Goal: Task Accomplishment & Management: Complete application form

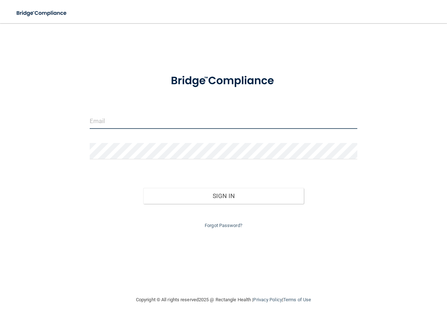
click at [121, 124] on input "email" at bounding box center [224, 121] width 268 height 16
type input "[PERSON_NAME][EMAIL_ADDRESS][PERSON_NAME][DOMAIN_NAME]"
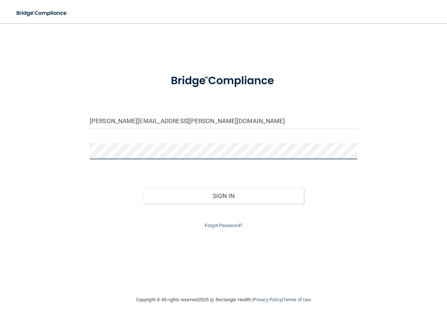
click at [143, 188] on button "Sign In" at bounding box center [223, 196] width 161 height 16
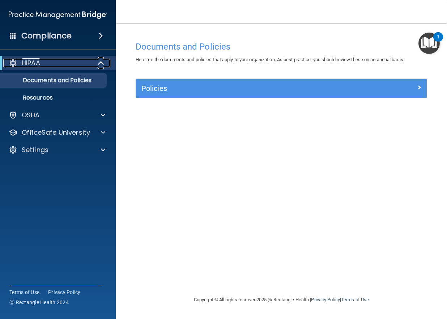
click at [86, 63] on div "HIPAA" at bounding box center [47, 63] width 89 height 9
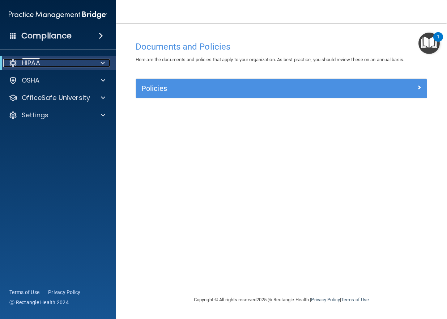
click at [84, 63] on div "HIPAA" at bounding box center [47, 63] width 89 height 9
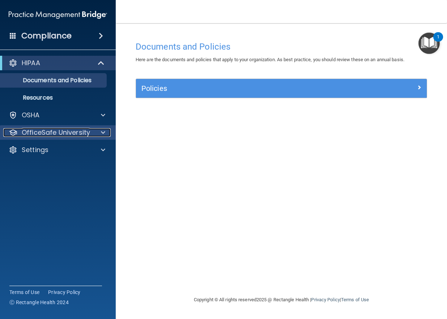
click at [41, 133] on p "OfficeSafe University" at bounding box center [56, 132] width 68 height 9
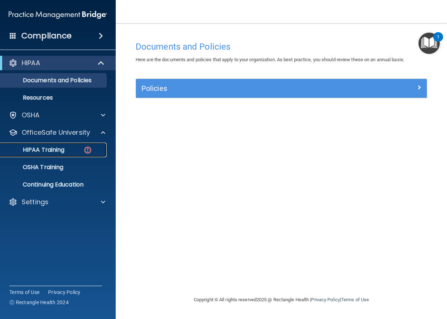
click at [48, 147] on p "HIPAA Training" at bounding box center [35, 149] width 60 height 7
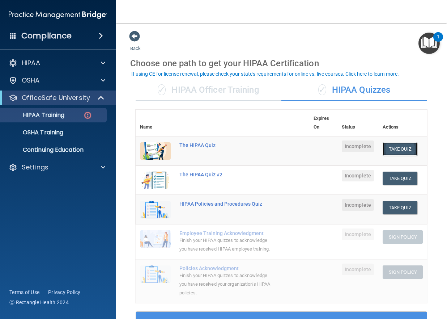
click at [395, 146] on button "Take Quiz" at bounding box center [400, 148] width 35 height 13
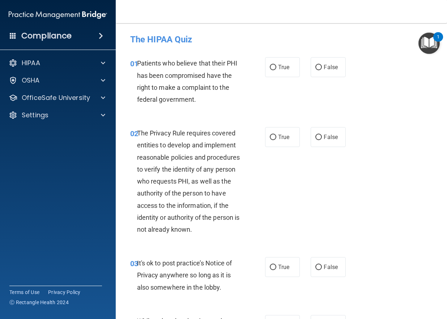
drag, startPoint x: 250, startPoint y: 96, endPoint x: 253, endPoint y: 80, distance: 16.9
click at [223, 97] on div "Patients who believe that their PHI has been compromised have the right to make…" at bounding box center [191, 81] width 109 height 48
click at [274, 69] on label "True" at bounding box center [282, 67] width 35 height 20
click at [274, 69] on input "True" at bounding box center [273, 67] width 7 height 5
radio input "true"
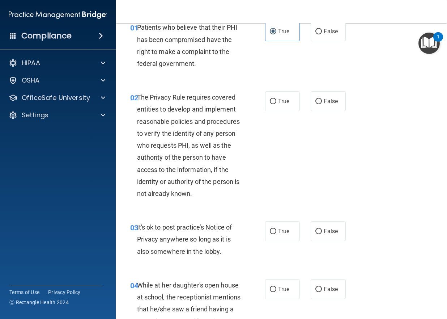
scroll to position [36, 0]
click at [273, 104] on label "True" at bounding box center [282, 101] width 35 height 20
click at [273, 104] on input "True" at bounding box center [273, 100] width 7 height 5
radio input "true"
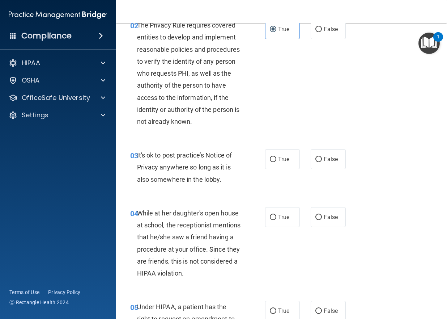
scroll to position [109, 0]
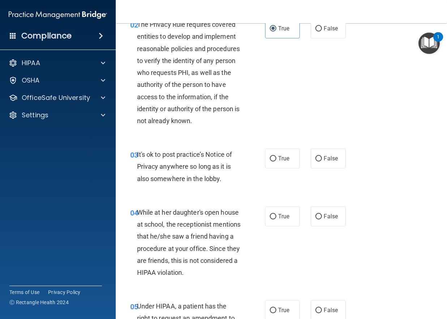
drag, startPoint x: 297, startPoint y: 168, endPoint x: 264, endPoint y: 174, distance: 33.6
click at [264, 174] on div "03 It's ok to post practice’s Notice of Privacy anywhere so long as it is also …" at bounding box center [197, 168] width 157 height 40
click at [342, 157] on label "False" at bounding box center [328, 158] width 35 height 20
click at [322, 157] on input "False" at bounding box center [319, 158] width 7 height 5
radio input "true"
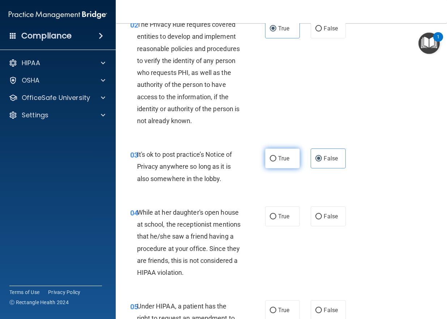
click at [271, 162] on label "True" at bounding box center [282, 158] width 35 height 20
click at [271, 161] on input "True" at bounding box center [273, 158] width 7 height 5
radio input "true"
radio input "false"
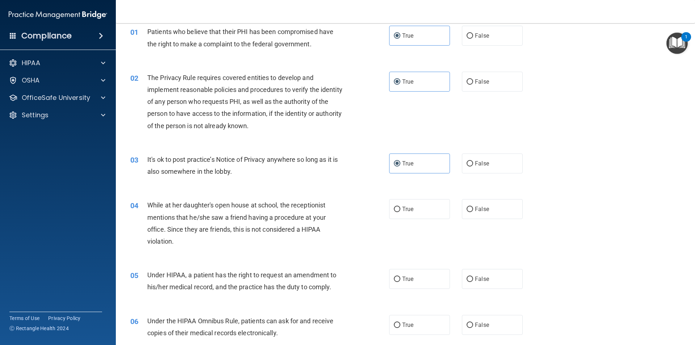
scroll to position [49, 0]
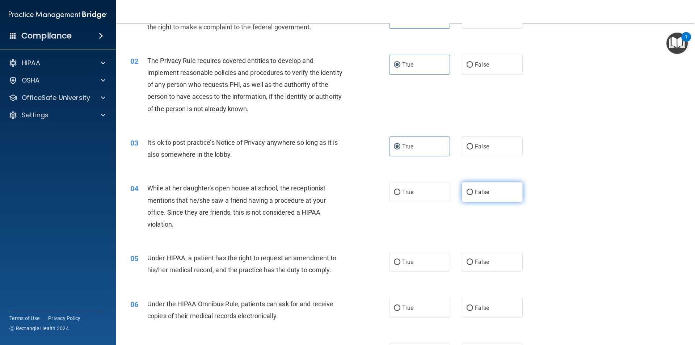
click at [447, 191] on label "False" at bounding box center [492, 192] width 61 height 20
click at [447, 191] on input "False" at bounding box center [470, 192] width 7 height 5
radio input "true"
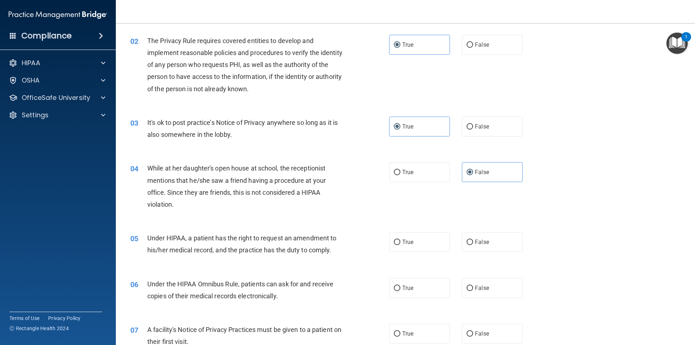
scroll to position [121, 0]
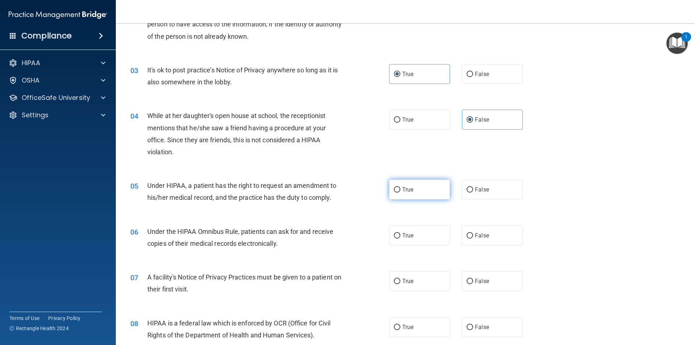
click at [410, 190] on span "True" at bounding box center [407, 189] width 11 height 7
click at [400, 190] on input "True" at bounding box center [397, 189] width 7 height 5
radio input "true"
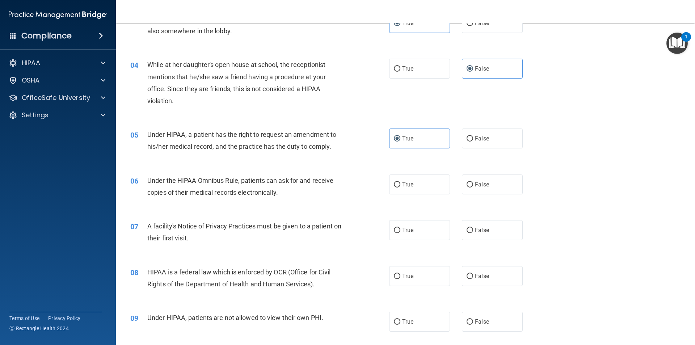
scroll to position [193, 0]
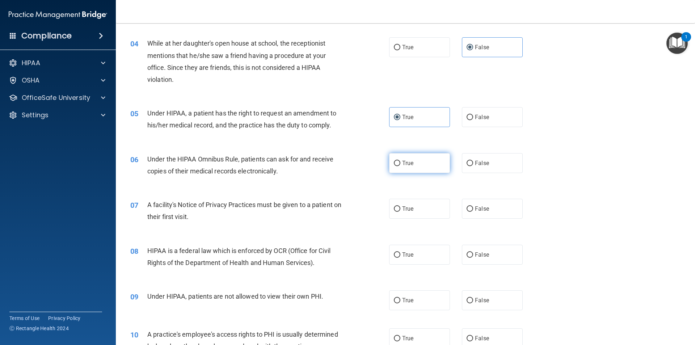
click at [442, 167] on label "True" at bounding box center [419, 163] width 61 height 20
click at [400, 166] on input "True" at bounding box center [397, 163] width 7 height 5
radio input "true"
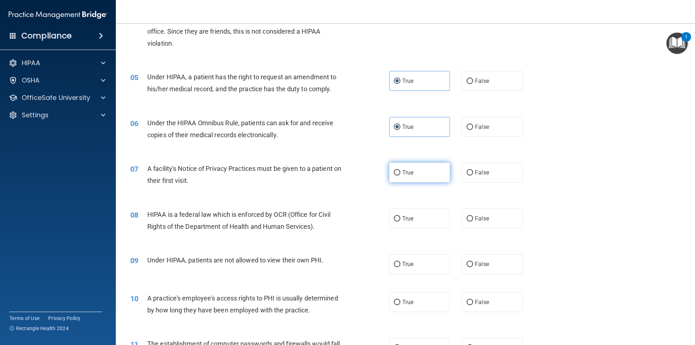
click at [416, 173] on label "True" at bounding box center [419, 173] width 61 height 20
click at [400, 173] on input "True" at bounding box center [397, 172] width 7 height 5
radio input "true"
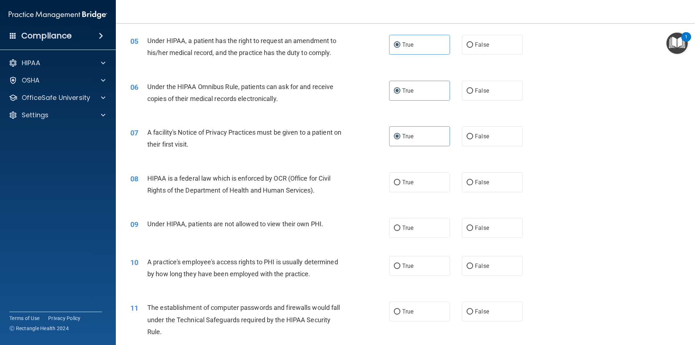
scroll to position [302, 0]
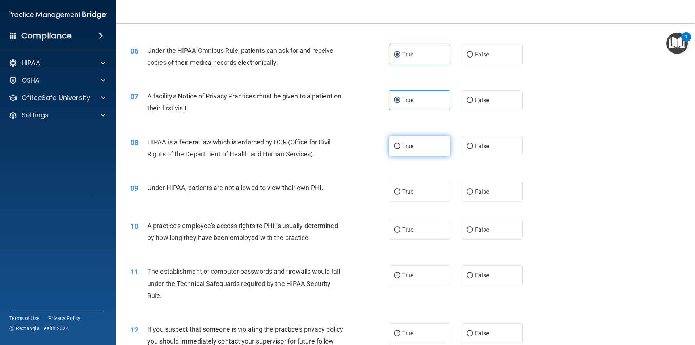
click at [412, 152] on label "True" at bounding box center [419, 146] width 61 height 20
click at [400, 149] on input "True" at bounding box center [397, 146] width 7 height 5
radio input "true"
click at [447, 192] on input "False" at bounding box center [470, 191] width 7 height 5
radio input "true"
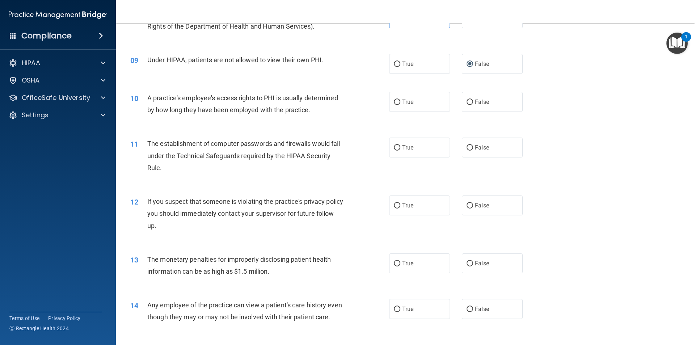
scroll to position [447, 0]
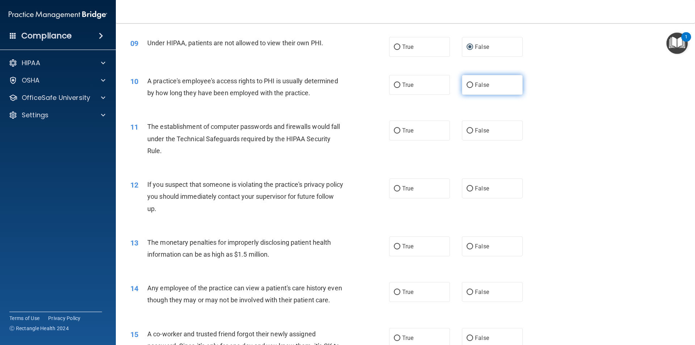
click at [447, 92] on label "False" at bounding box center [492, 85] width 61 height 20
click at [447, 88] on input "False" at bounding box center [470, 85] width 7 height 5
radio input "true"
click at [406, 130] on span "True" at bounding box center [407, 130] width 11 height 7
click at [400, 130] on input "True" at bounding box center [397, 130] width 7 height 5
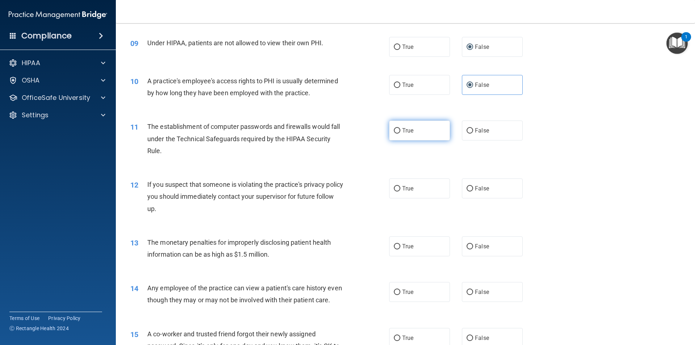
radio input "true"
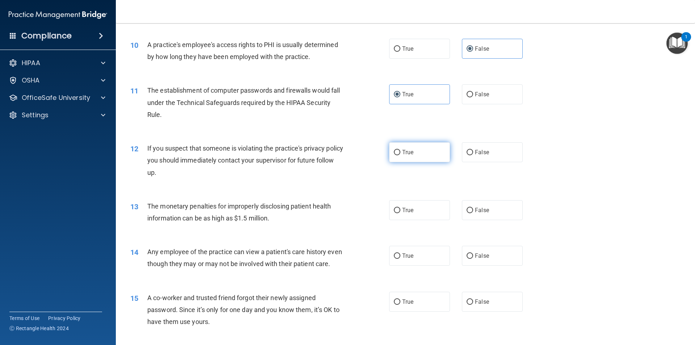
click at [412, 153] on label "True" at bounding box center [419, 152] width 61 height 20
click at [400, 153] on input "True" at bounding box center [397, 152] width 7 height 5
radio input "true"
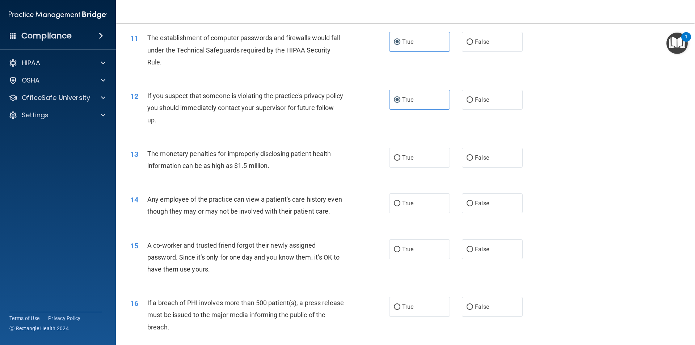
scroll to position [555, 0]
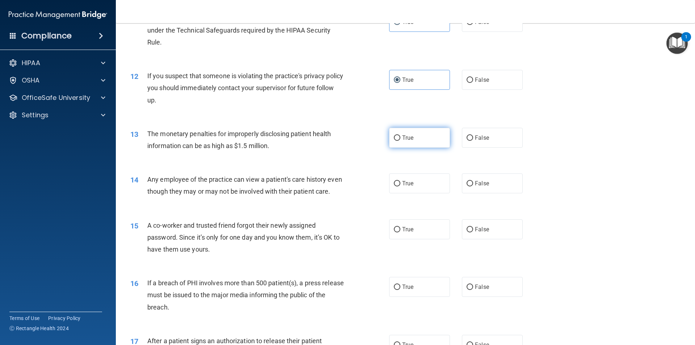
click at [395, 142] on label "True" at bounding box center [419, 138] width 61 height 20
click at [395, 141] on input "True" at bounding box center [397, 137] width 7 height 5
radio input "true"
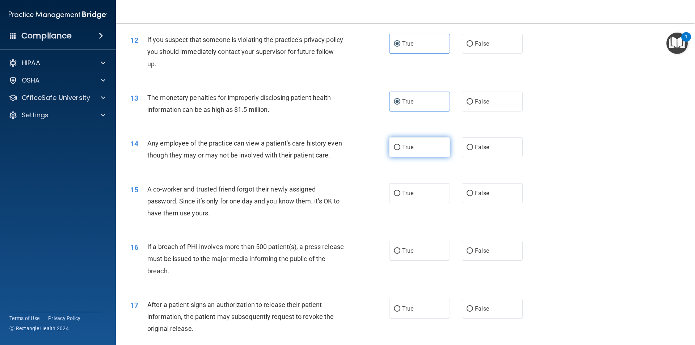
click at [404, 142] on label "True" at bounding box center [419, 147] width 61 height 20
click at [400, 145] on input "True" at bounding box center [397, 147] width 7 height 5
radio input "true"
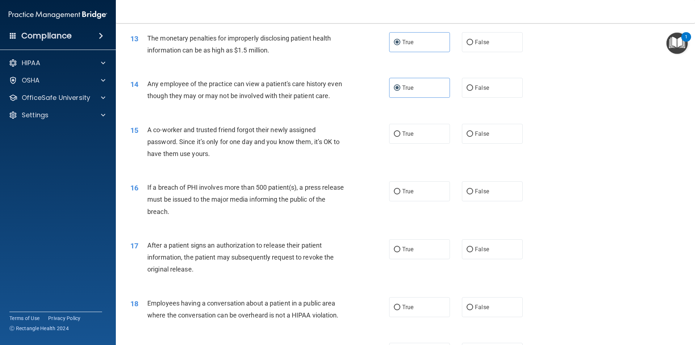
scroll to position [664, 0]
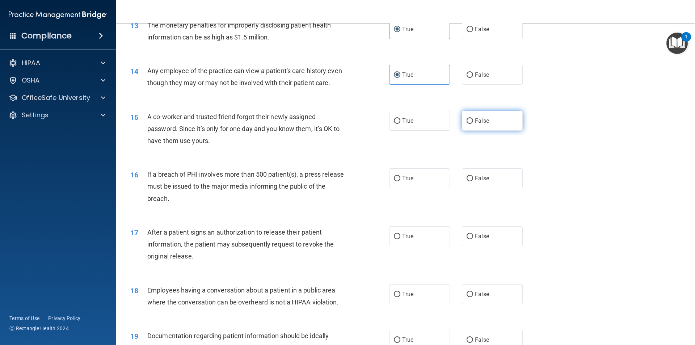
click at [447, 124] on span "False" at bounding box center [482, 120] width 14 height 7
click at [447, 124] on input "False" at bounding box center [470, 120] width 7 height 5
radio input "true"
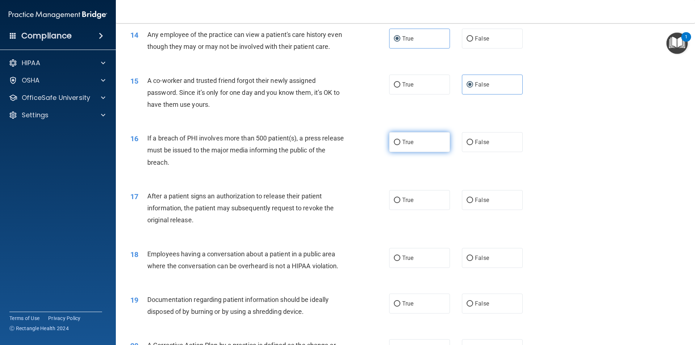
click at [413, 147] on label "True" at bounding box center [419, 142] width 61 height 20
click at [400, 145] on input "True" at bounding box center [397, 142] width 7 height 5
radio input "true"
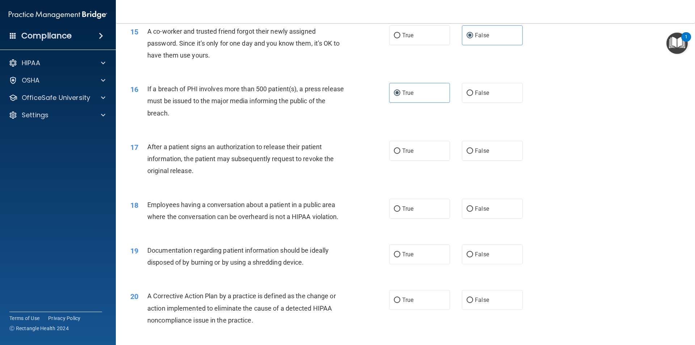
scroll to position [772, 0]
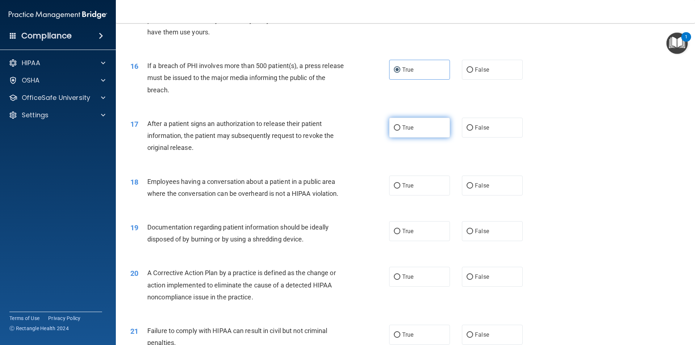
click at [408, 131] on span "True" at bounding box center [407, 127] width 11 height 7
click at [400, 131] on input "True" at bounding box center [397, 127] width 7 height 5
radio input "true"
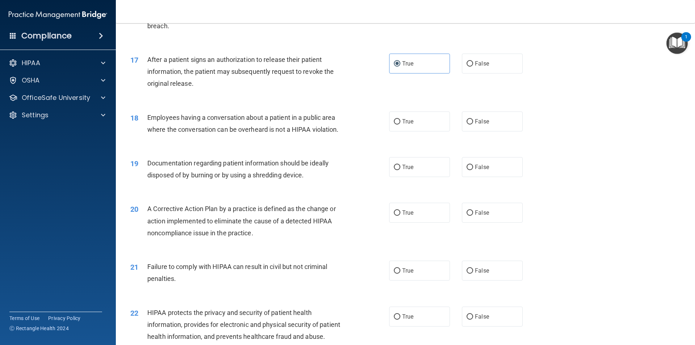
scroll to position [845, 0]
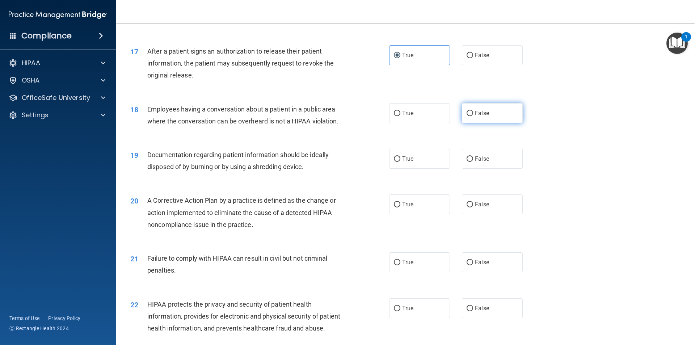
click at [447, 123] on label "False" at bounding box center [492, 113] width 61 height 20
click at [447, 116] on input "False" at bounding box center [470, 113] width 7 height 5
radio input "true"
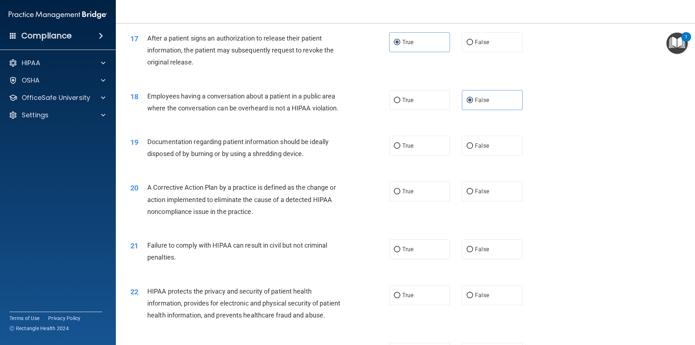
scroll to position [881, 0]
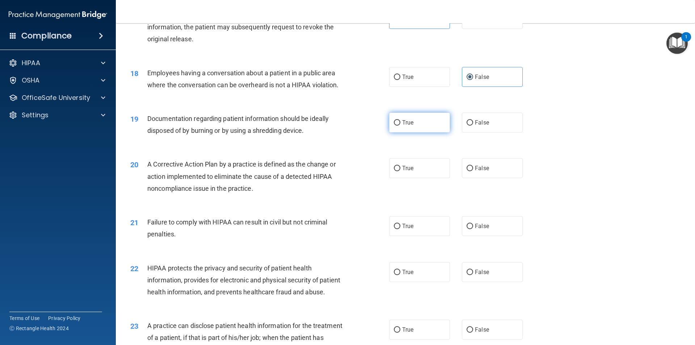
click at [414, 132] on label "True" at bounding box center [419, 123] width 61 height 20
click at [400, 126] on input "True" at bounding box center [397, 122] width 7 height 5
radio input "true"
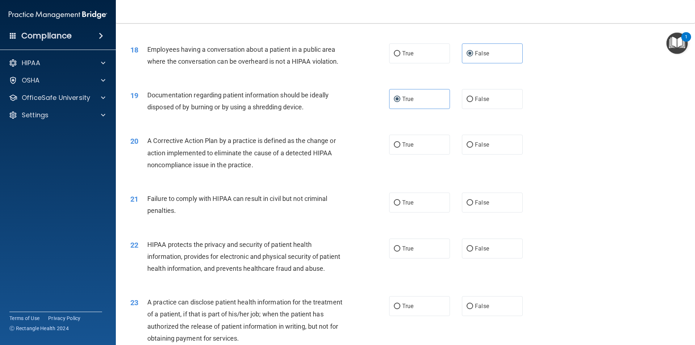
scroll to position [917, 0]
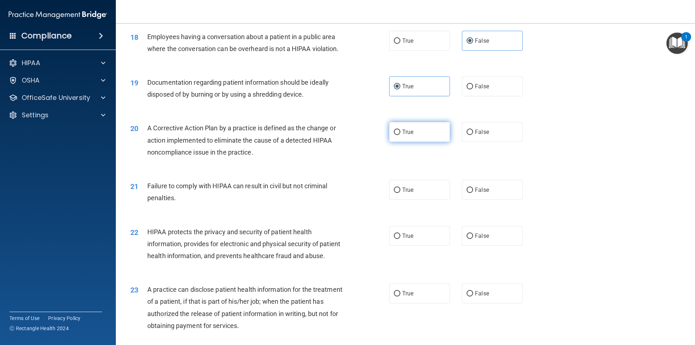
click at [413, 142] on label "True" at bounding box center [419, 132] width 61 height 20
click at [400, 135] on input "True" at bounding box center [397, 132] width 7 height 5
radio input "true"
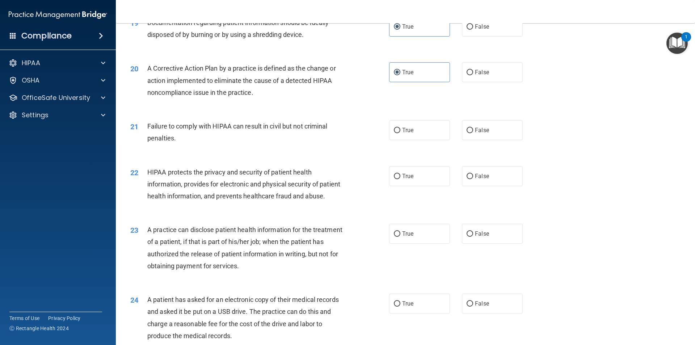
scroll to position [990, 0]
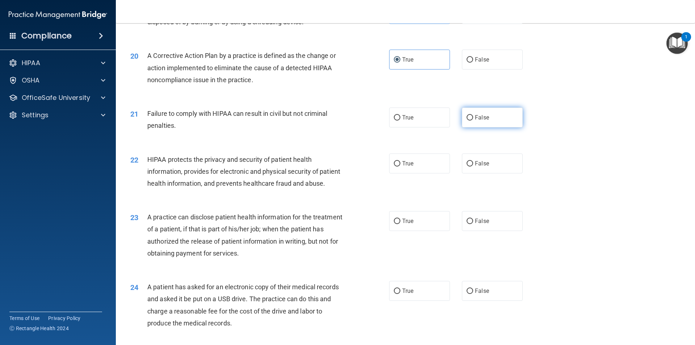
click at [447, 127] on label "False" at bounding box center [492, 117] width 61 height 20
click at [447, 121] on input "False" at bounding box center [470, 117] width 7 height 5
radio input "true"
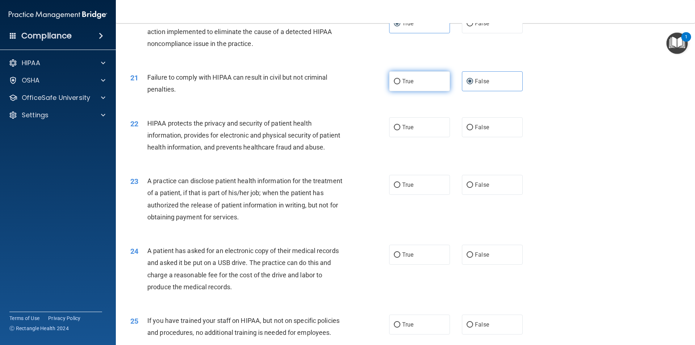
click at [408, 91] on label "True" at bounding box center [419, 81] width 61 height 20
click at [400, 84] on input "True" at bounding box center [397, 81] width 7 height 5
radio input "true"
radio input "false"
click at [397, 130] on input "True" at bounding box center [397, 127] width 7 height 5
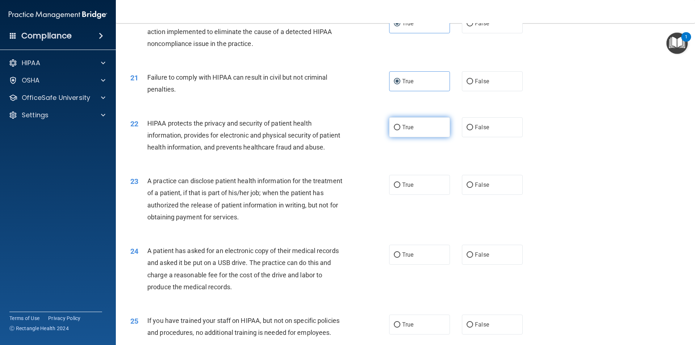
radio input "true"
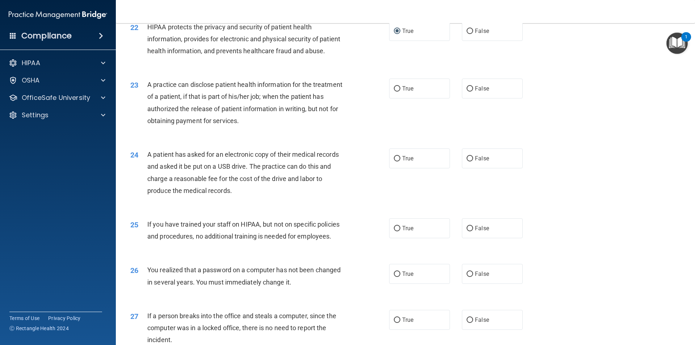
scroll to position [1134, 0]
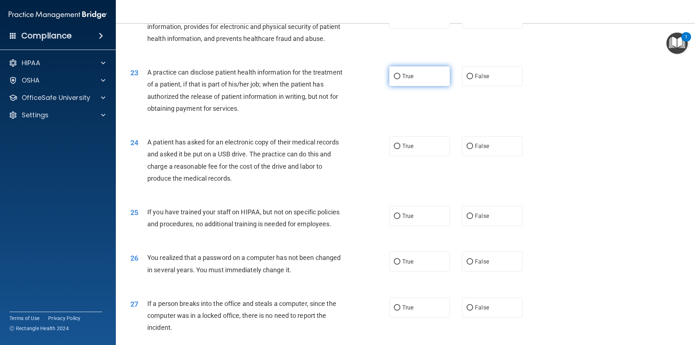
click at [395, 86] on label "True" at bounding box center [419, 76] width 61 height 20
click at [395, 79] on input "True" at bounding box center [397, 76] width 7 height 5
radio input "true"
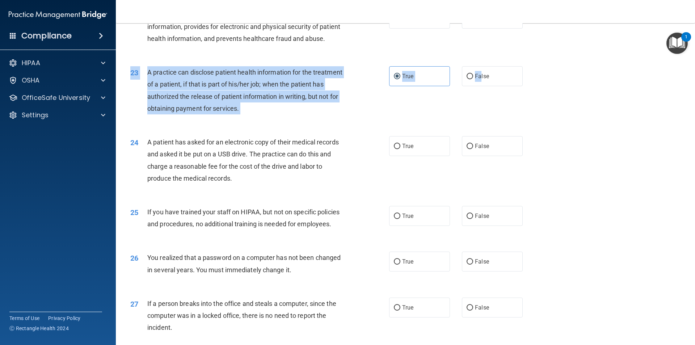
drag, startPoint x: 478, startPoint y: 94, endPoint x: 401, endPoint y: 128, distance: 84.6
click at [401, 127] on div "23 A practice can disclose patient health information for the treatment of a pa…" at bounding box center [405, 92] width 561 height 70
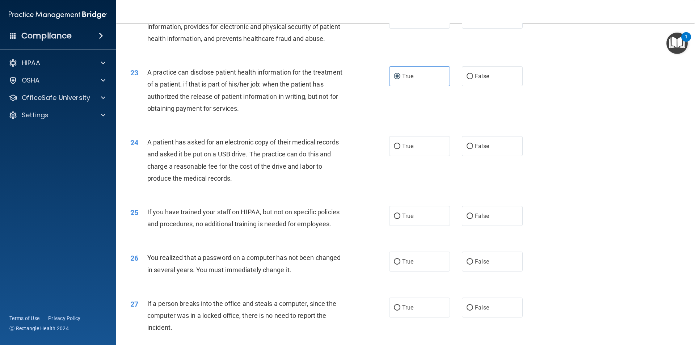
click at [400, 127] on div "23 A practice can disclose patient health information for the treatment of a pa…" at bounding box center [405, 92] width 561 height 70
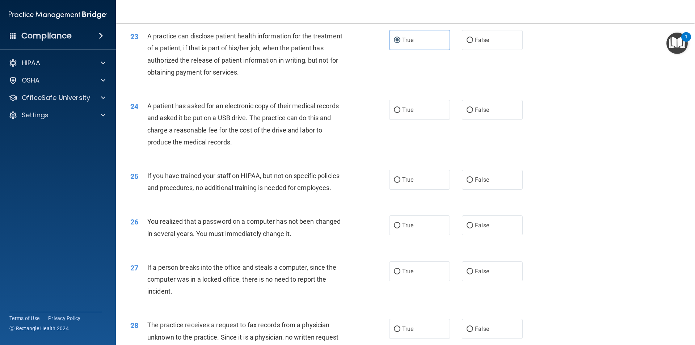
scroll to position [1207, 0]
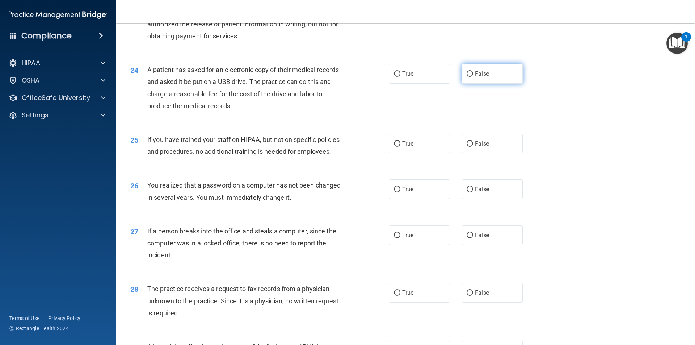
click at [447, 84] on label "False" at bounding box center [492, 74] width 61 height 20
click at [447, 77] on input "False" at bounding box center [470, 73] width 7 height 5
radio input "true"
click at [416, 84] on label "True" at bounding box center [419, 74] width 61 height 20
click at [400, 77] on input "True" at bounding box center [397, 73] width 7 height 5
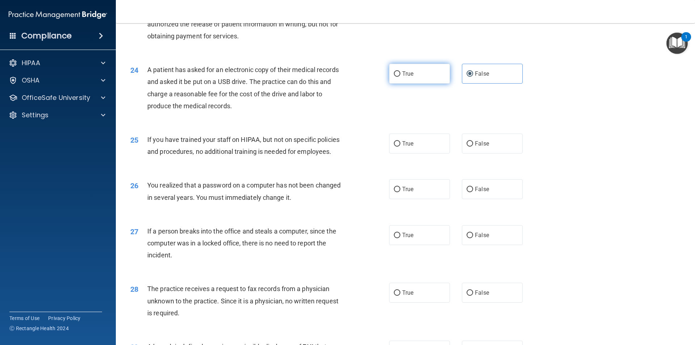
radio input "true"
radio input "false"
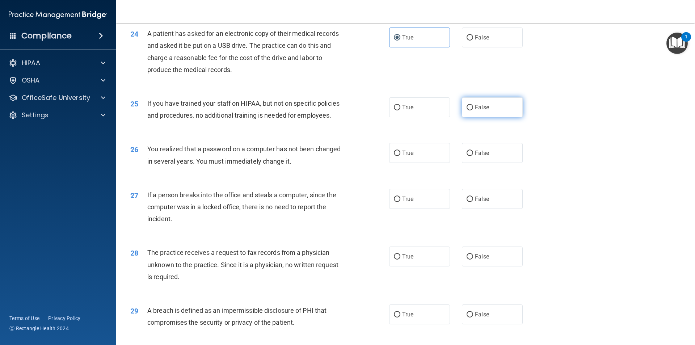
click at [447, 117] on label "False" at bounding box center [492, 107] width 61 height 20
click at [447, 110] on input "False" at bounding box center [470, 107] width 7 height 5
radio input "true"
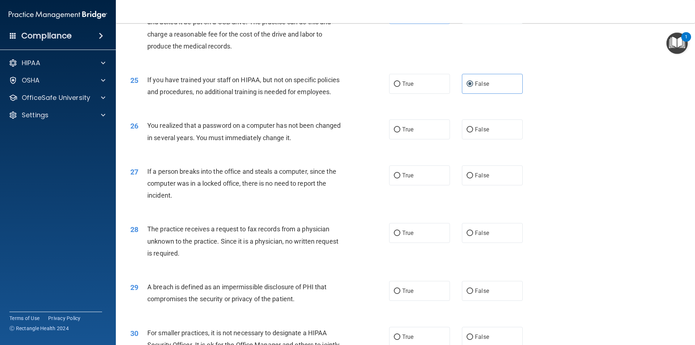
scroll to position [1279, 0]
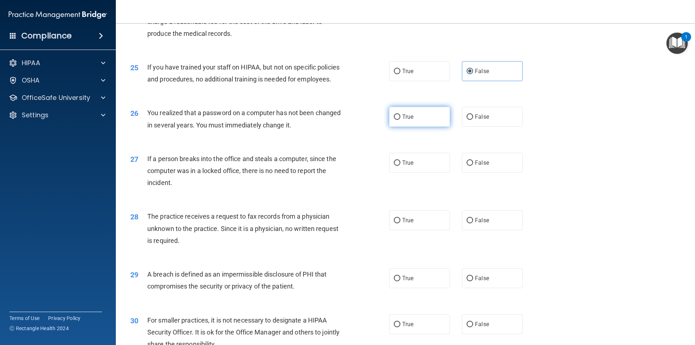
click at [405, 127] on label "True" at bounding box center [419, 117] width 61 height 20
click at [400, 120] on input "True" at bounding box center [397, 116] width 7 height 5
radio input "true"
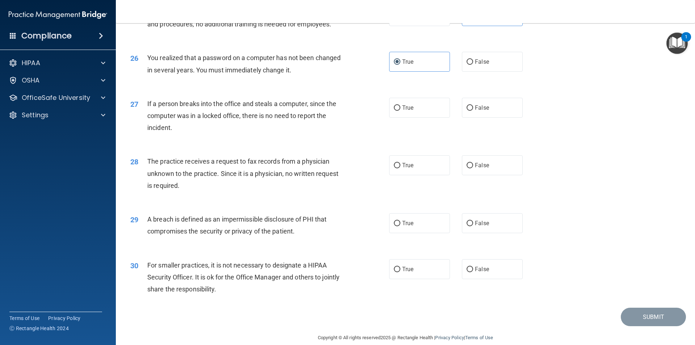
scroll to position [1351, 0]
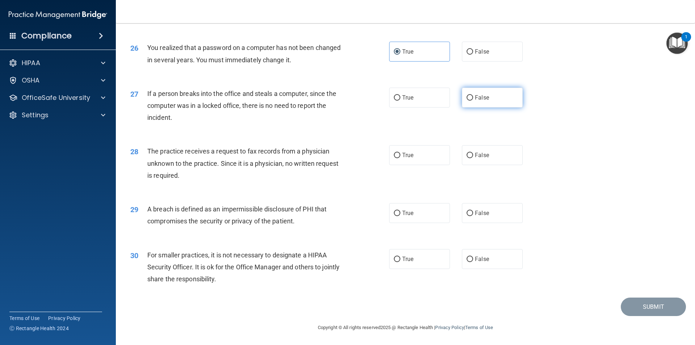
click at [447, 107] on label "False" at bounding box center [492, 98] width 61 height 20
click at [447, 101] on input "False" at bounding box center [470, 97] width 7 height 5
radio input "true"
click at [447, 152] on label "False" at bounding box center [492, 155] width 61 height 20
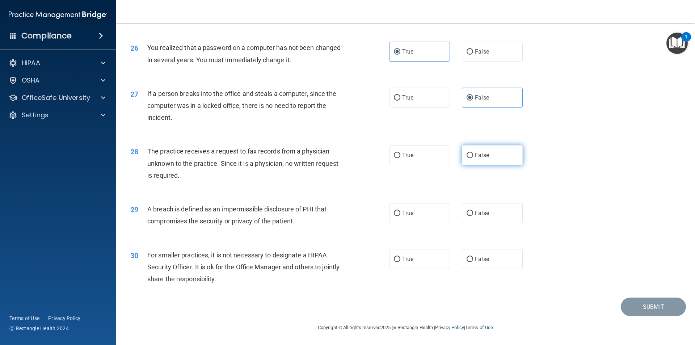
click at [447, 153] on input "False" at bounding box center [470, 155] width 7 height 5
radio input "true"
click at [398, 201] on div "29 A breach is defined as an impermissible disclosure of PHI that compromises t…" at bounding box center [405, 217] width 561 height 46
click at [402, 210] on span "True" at bounding box center [407, 213] width 11 height 7
click at [400, 211] on input "True" at bounding box center [397, 213] width 7 height 5
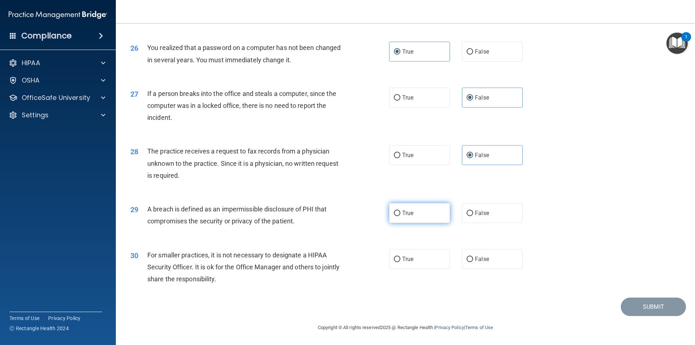
radio input "true"
click at [447, 264] on label "False" at bounding box center [492, 259] width 61 height 20
click at [447, 262] on input "False" at bounding box center [470, 259] width 7 height 5
radio input "true"
click at [436, 298] on div "Submit" at bounding box center [405, 307] width 561 height 18
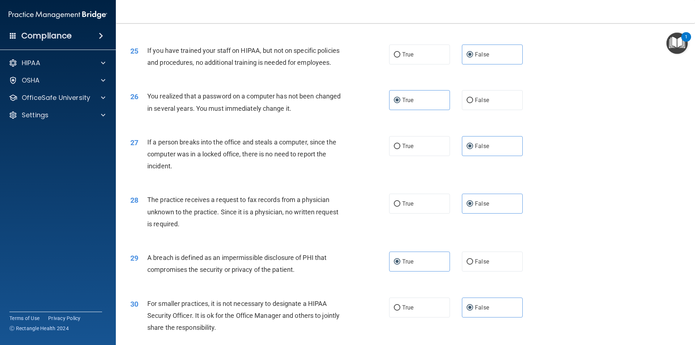
scroll to position [1332, 0]
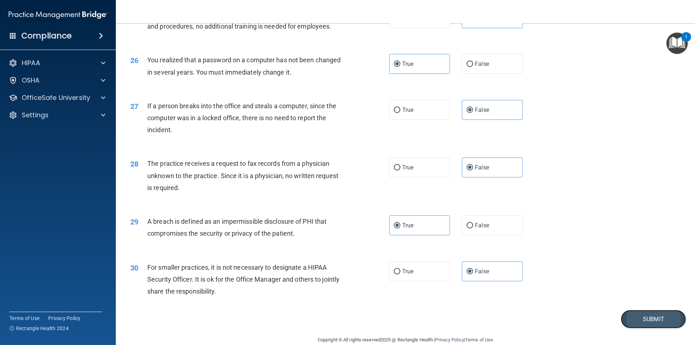
click at [447, 319] on button "Submit" at bounding box center [653, 319] width 65 height 18
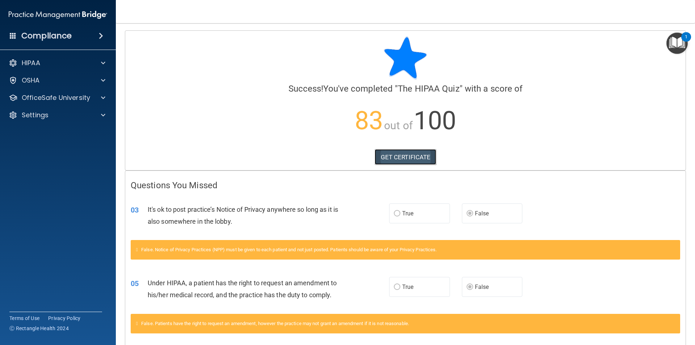
click at [417, 158] on link "GET CERTIFICATE" at bounding box center [406, 157] width 62 height 16
click at [36, 96] on p "OfficeSafe University" at bounding box center [56, 97] width 68 height 9
click at [33, 116] on p "HIPAA Training" at bounding box center [35, 114] width 60 height 7
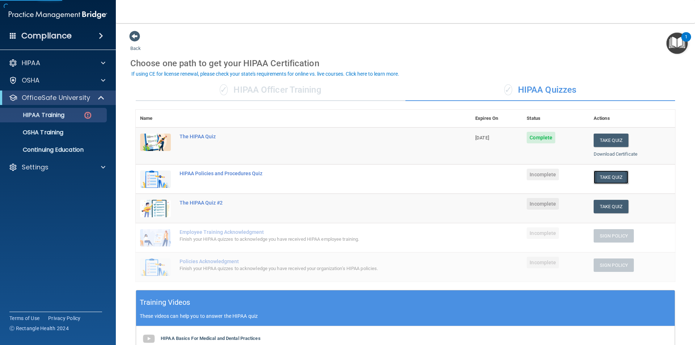
click at [447, 175] on button "Take Quiz" at bounding box center [611, 176] width 35 height 13
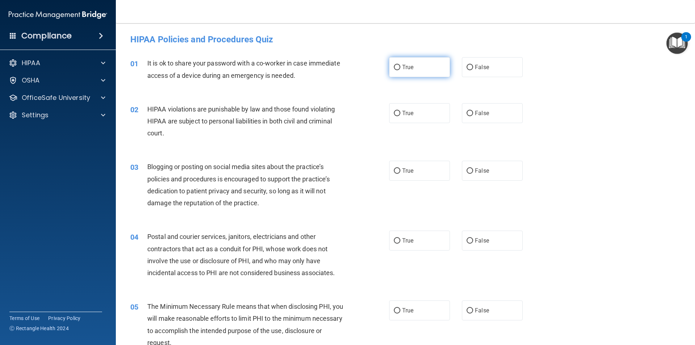
drag, startPoint x: 405, startPoint y: 61, endPoint x: 400, endPoint y: 65, distance: 5.9
click at [405, 61] on label "True" at bounding box center [419, 67] width 61 height 20
click at [400, 65] on input "True" at bounding box center [397, 67] width 7 height 5
radio input "true"
click at [402, 112] on span "True" at bounding box center [407, 113] width 11 height 7
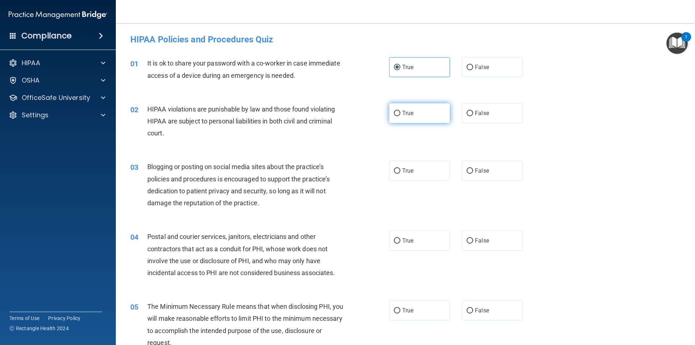
click at [400, 112] on input "True" at bounding box center [397, 113] width 7 height 5
radio input "true"
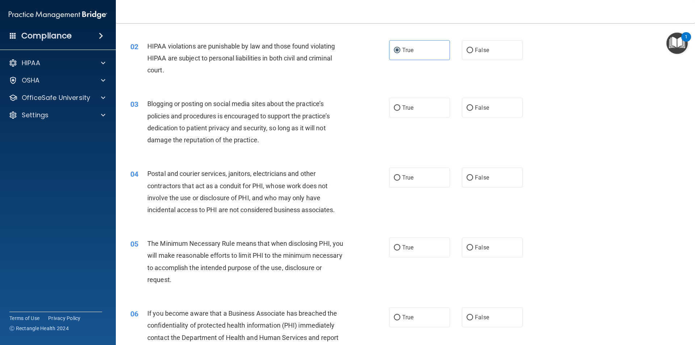
scroll to position [72, 0]
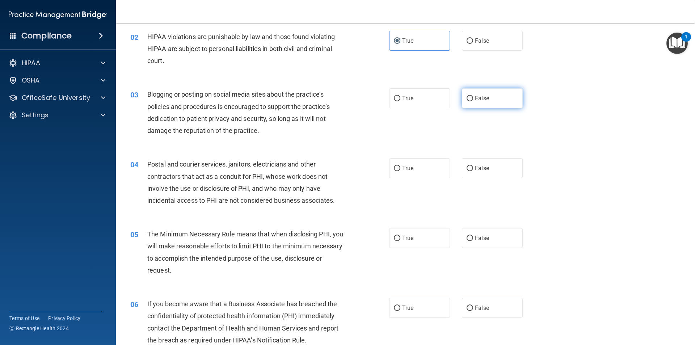
click at [447, 99] on span "False" at bounding box center [482, 98] width 14 height 7
click at [447, 99] on input "False" at bounding box center [470, 98] width 7 height 5
radio input "true"
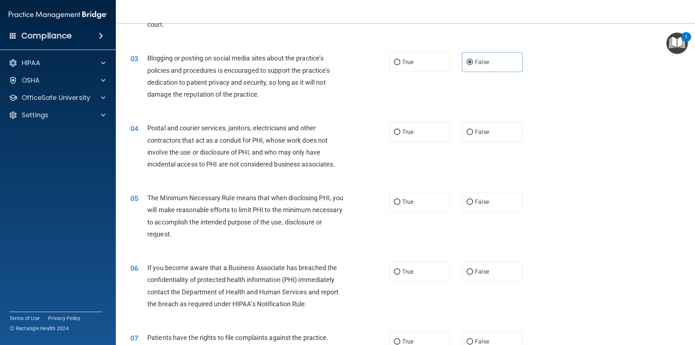
scroll to position [145, 0]
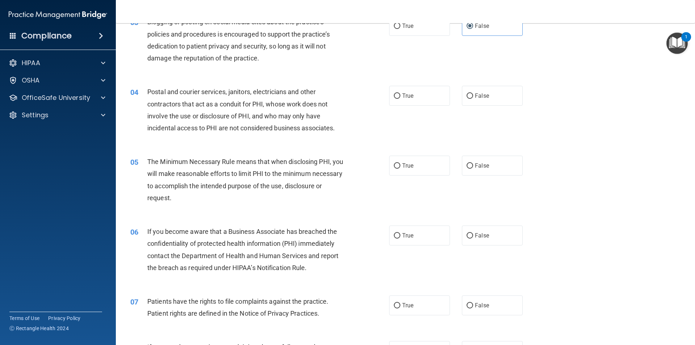
click at [447, 99] on div "True False" at bounding box center [462, 96] width 146 height 20
click at [429, 99] on label "True" at bounding box center [419, 96] width 61 height 20
click at [400, 99] on input "True" at bounding box center [397, 95] width 7 height 5
radio input "true"
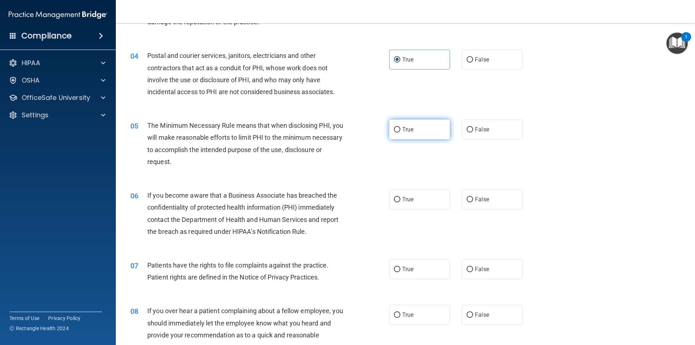
click at [418, 126] on label "True" at bounding box center [419, 129] width 61 height 20
click at [400, 127] on input "True" at bounding box center [397, 129] width 7 height 5
radio input "true"
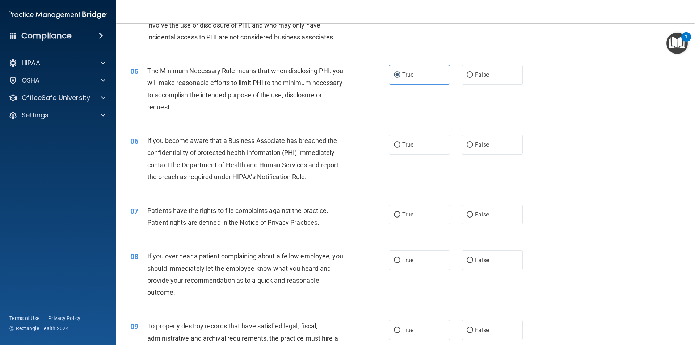
scroll to position [253, 0]
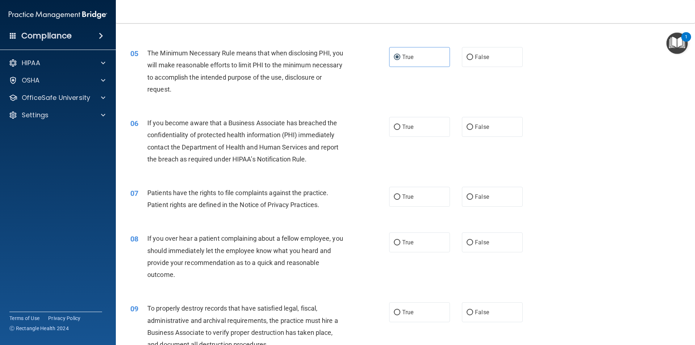
click at [362, 130] on div "06 If you become aware that a Business Associate has breached the confidentiali…" at bounding box center [259, 143] width 281 height 52
click at [389, 129] on label "True" at bounding box center [419, 127] width 61 height 20
click at [394, 129] on input "True" at bounding box center [397, 127] width 7 height 5
radio input "true"
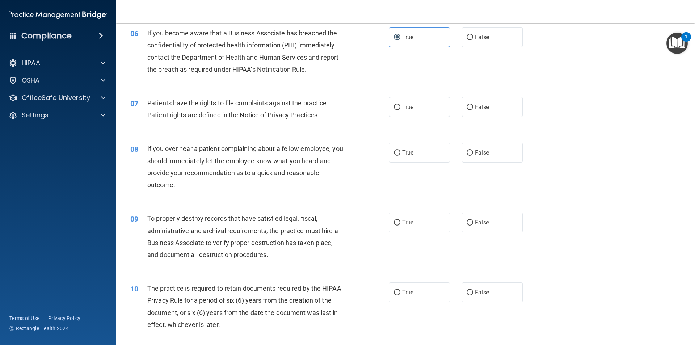
scroll to position [398, 0]
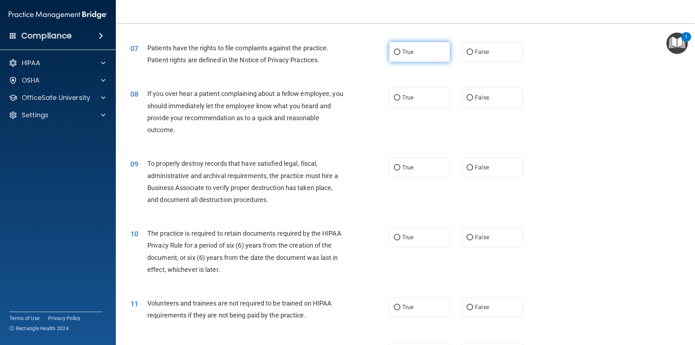
click at [407, 56] on label "True" at bounding box center [419, 52] width 61 height 20
click at [400, 55] on input "True" at bounding box center [397, 52] width 7 height 5
radio input "true"
click at [447, 93] on label "False" at bounding box center [492, 98] width 61 height 20
click at [447, 95] on input "False" at bounding box center [470, 97] width 7 height 5
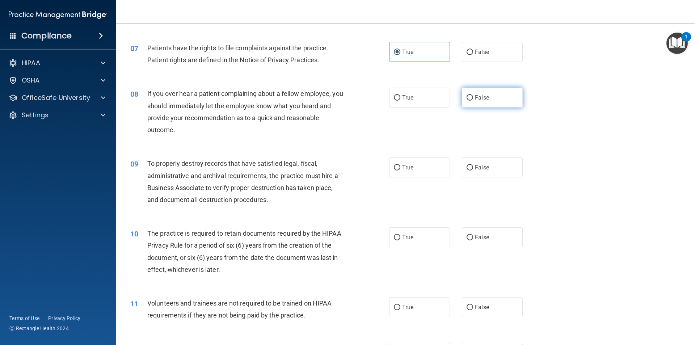
radio input "true"
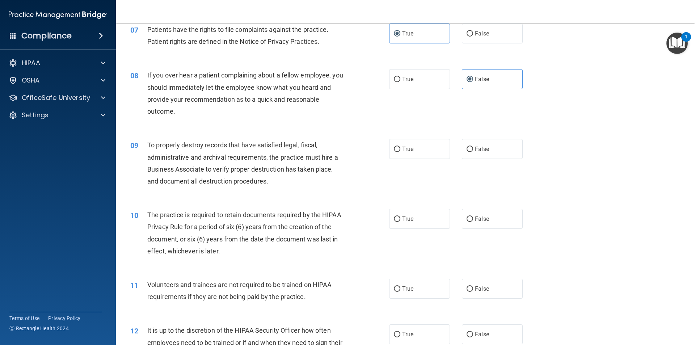
scroll to position [434, 0]
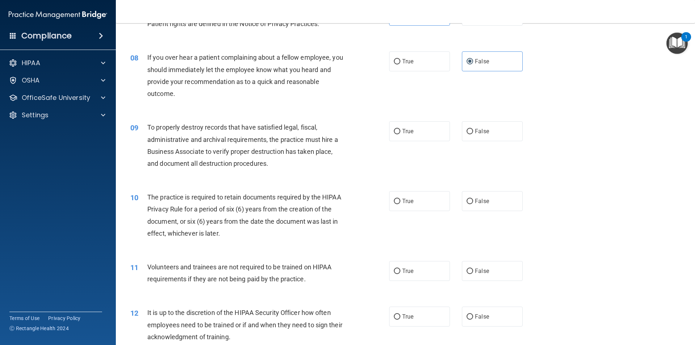
drag, startPoint x: 353, startPoint y: 142, endPoint x: 347, endPoint y: 145, distance: 7.1
drag, startPoint x: 347, startPoint y: 145, endPoint x: 342, endPoint y: 146, distance: 4.5
click at [342, 146] on div "To properly destroy records that have satisfied legal, fiscal, administrative a…" at bounding box center [248, 145] width 202 height 48
drag, startPoint x: 341, startPoint y: 146, endPoint x: 338, endPoint y: 145, distance: 3.8
click at [336, 145] on div "To properly destroy records that have satisfied legal, fiscal, administrative a…" at bounding box center [248, 145] width 202 height 48
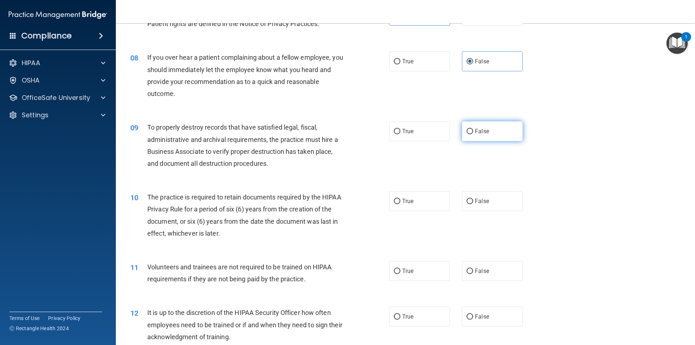
click at [447, 138] on label "False" at bounding box center [492, 131] width 61 height 20
click at [447, 134] on input "False" at bounding box center [470, 131] width 7 height 5
radio input "true"
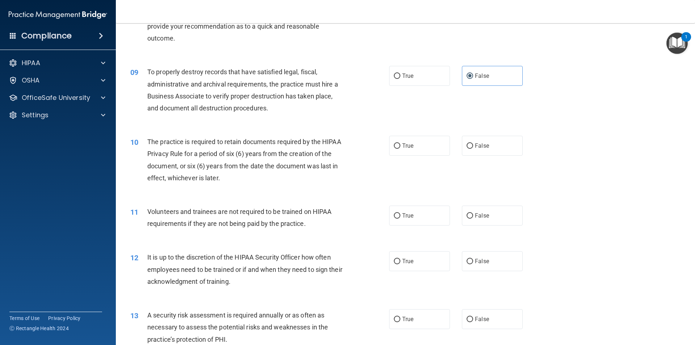
scroll to position [507, 0]
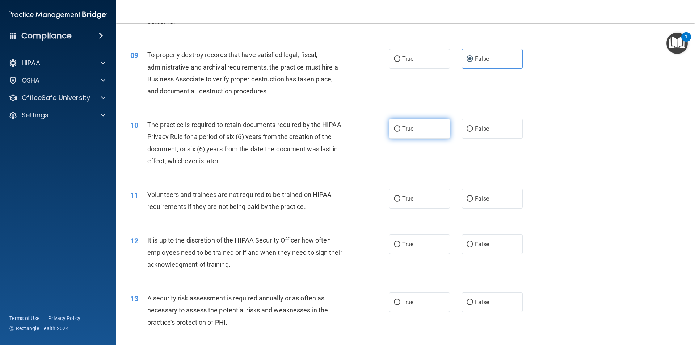
click at [407, 134] on label "True" at bounding box center [419, 129] width 61 height 20
click at [400, 132] on input "True" at bounding box center [397, 128] width 7 height 5
radio input "true"
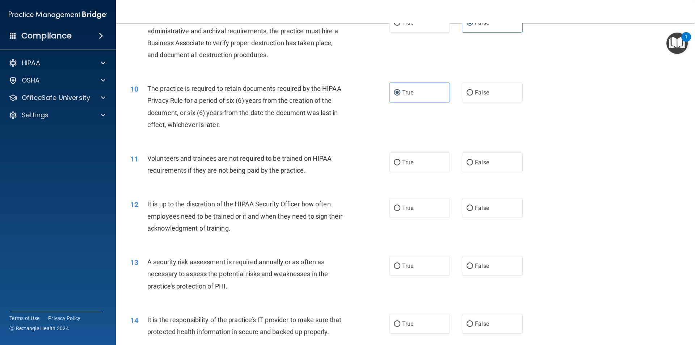
scroll to position [579, 0]
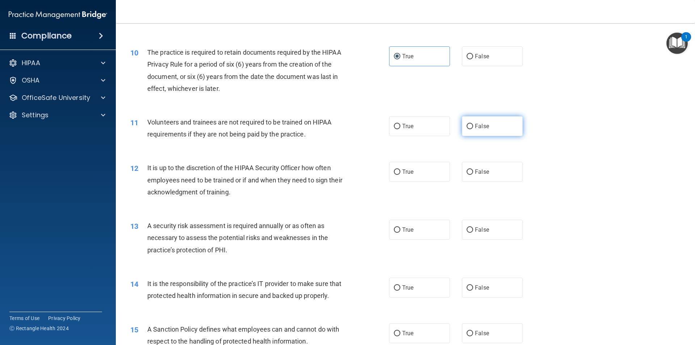
click at [447, 128] on label "False" at bounding box center [492, 126] width 61 height 20
click at [447, 128] on input "False" at bounding box center [470, 126] width 7 height 5
radio input "true"
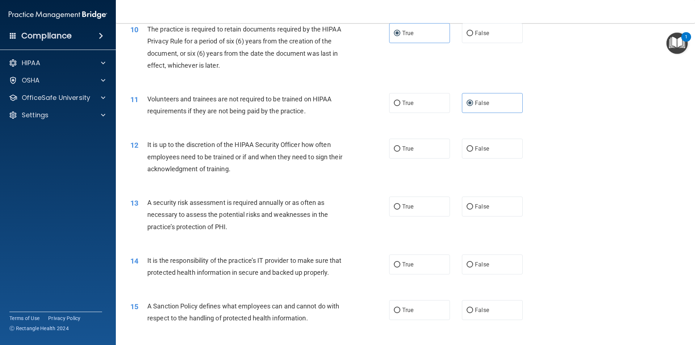
scroll to position [615, 0]
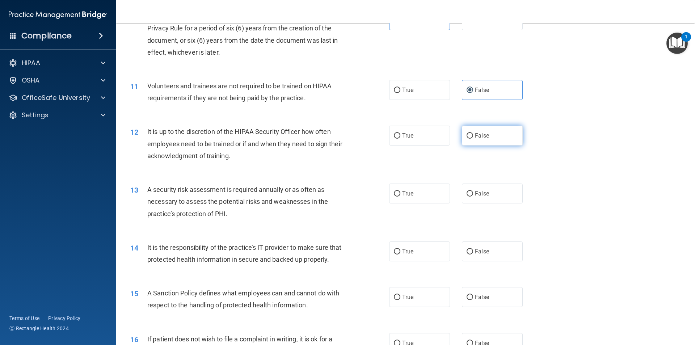
click at [447, 142] on label "False" at bounding box center [492, 136] width 61 height 20
click at [447, 139] on input "False" at bounding box center [470, 135] width 7 height 5
radio input "true"
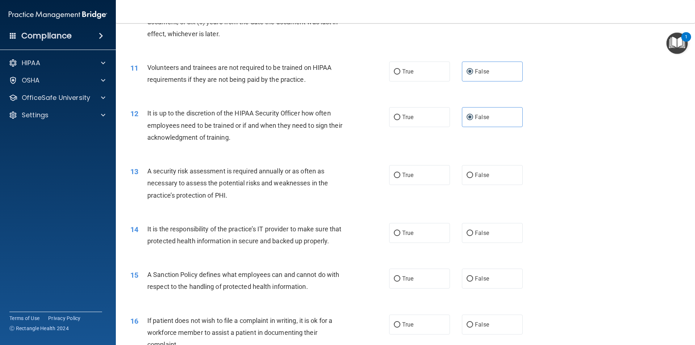
scroll to position [651, 0]
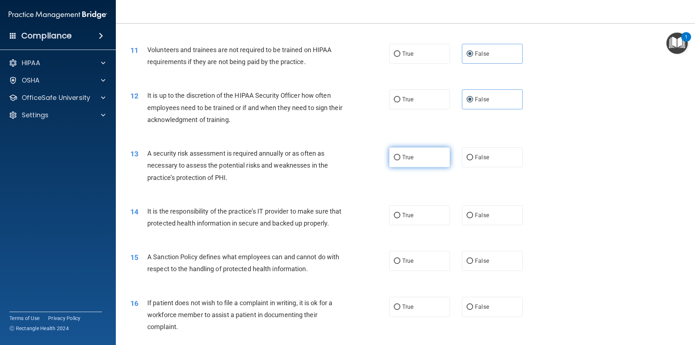
click at [424, 166] on label "True" at bounding box center [419, 157] width 61 height 20
click at [400, 160] on input "True" at bounding box center [397, 157] width 7 height 5
radio input "true"
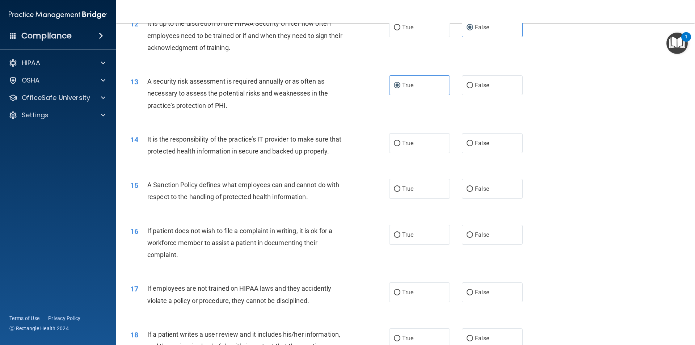
scroll to position [724, 0]
click at [413, 140] on label "True" at bounding box center [419, 143] width 61 height 20
click at [400, 140] on input "True" at bounding box center [397, 142] width 7 height 5
radio input "true"
drag, startPoint x: 349, startPoint y: 190, endPoint x: 337, endPoint y: 177, distance: 16.9
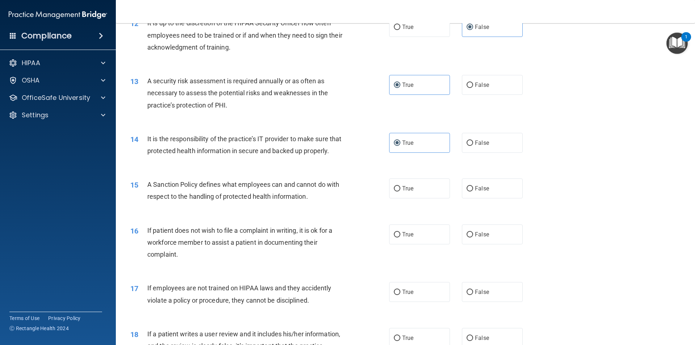
click at [337, 169] on div "14 It is the responsibility of the practice’s IT provider to make sure that pro…" at bounding box center [405, 147] width 561 height 46
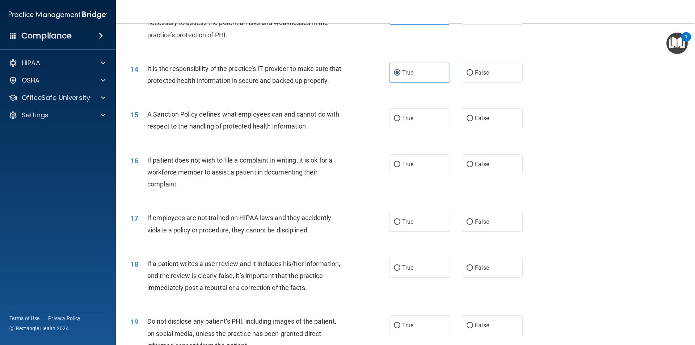
scroll to position [796, 0]
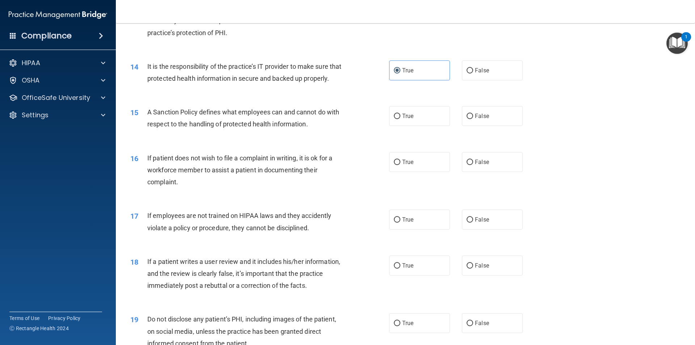
drag, startPoint x: 359, startPoint y: 171, endPoint x: 347, endPoint y: 155, distance: 19.6
drag, startPoint x: 347, startPoint y: 155, endPoint x: 346, endPoint y: 149, distance: 5.8
click at [344, 143] on div "15 A Sanction Policy defines what employees can and cannot do with respect to t…" at bounding box center [405, 120] width 561 height 46
click at [409, 126] on label "True" at bounding box center [419, 116] width 61 height 20
click at [400, 119] on input "True" at bounding box center [397, 116] width 7 height 5
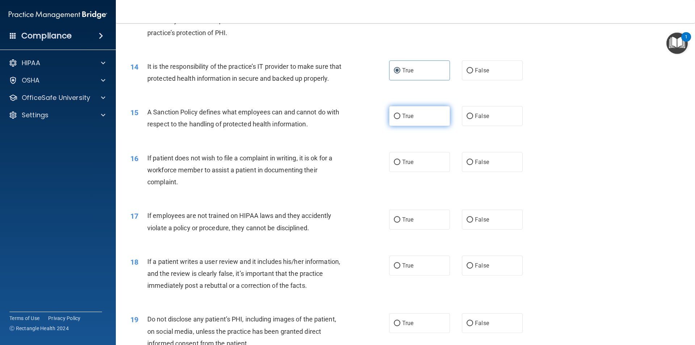
radio input "true"
drag, startPoint x: 345, startPoint y: 166, endPoint x: 337, endPoint y: 160, distance: 10.4
click at [337, 160] on div "16 If patient does not wish to file a complaint in writing, it is ok for a work…" at bounding box center [405, 172] width 561 height 58
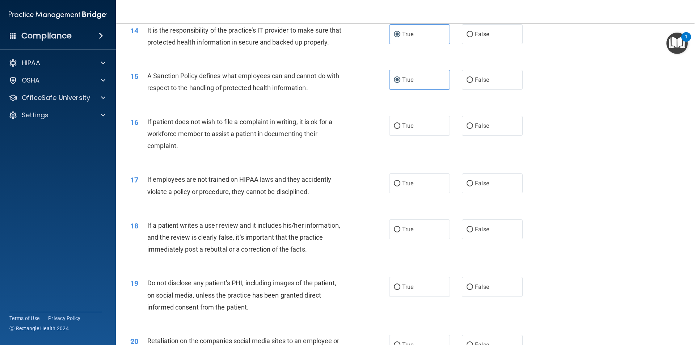
drag, startPoint x: 374, startPoint y: 161, endPoint x: 370, endPoint y: 159, distance: 4.7
click at [370, 156] on div "16 If patient does not wish to file a complaint in writing, it is ok for a work…" at bounding box center [259, 136] width 281 height 40
drag, startPoint x: 368, startPoint y: 158, endPoint x: 367, endPoint y: 153, distance: 4.5
click at [364, 153] on div "16 If patient does not wish to file a complaint in writing, it is ok for a work…" at bounding box center [259, 136] width 281 height 40
click at [447, 129] on span "False" at bounding box center [482, 125] width 14 height 7
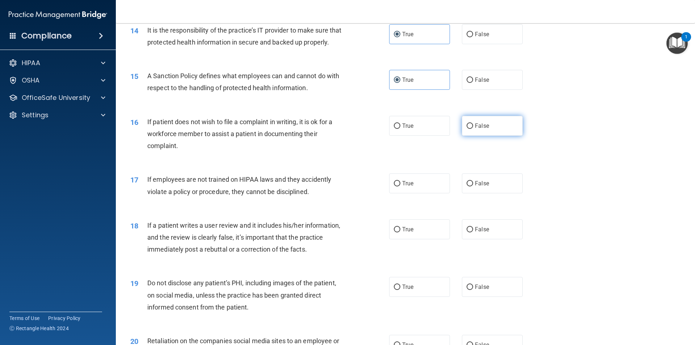
click at [447, 129] on input "False" at bounding box center [470, 125] width 7 height 5
radio input "true"
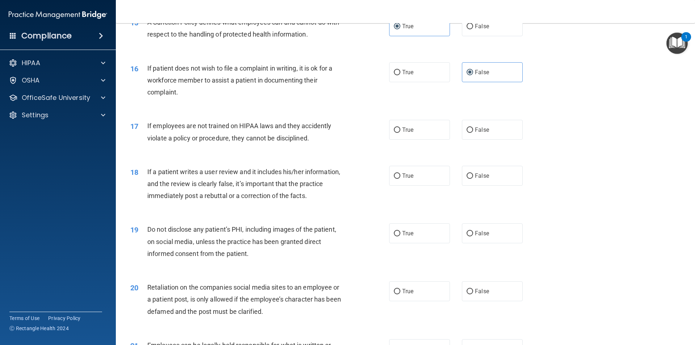
scroll to position [905, 0]
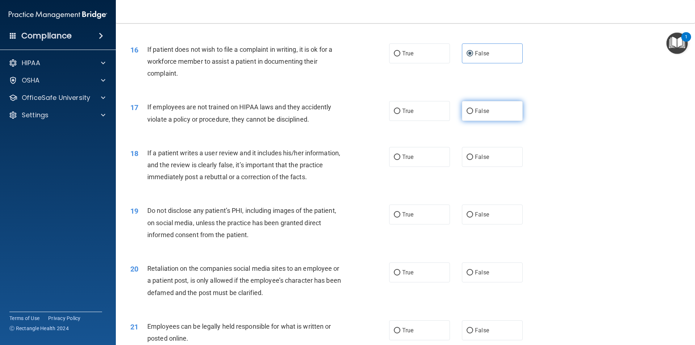
click at [447, 121] on label "False" at bounding box center [492, 111] width 61 height 20
click at [447, 114] on input "False" at bounding box center [470, 111] width 7 height 5
radio input "true"
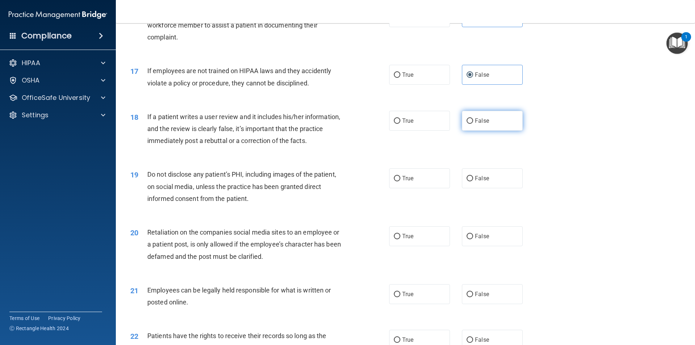
click at [447, 124] on input "False" at bounding box center [470, 120] width 7 height 5
radio input "true"
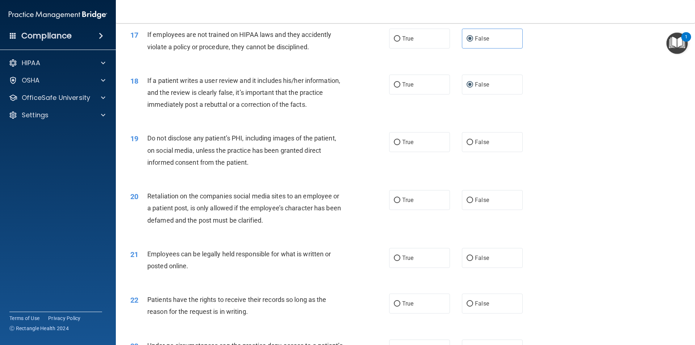
scroll to position [1013, 0]
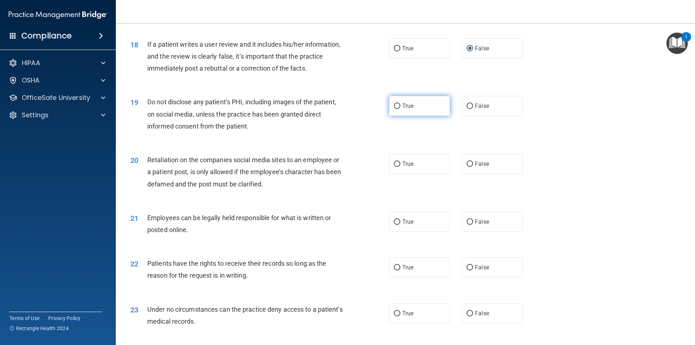
click at [407, 109] on span "True" at bounding box center [407, 105] width 11 height 7
click at [400, 109] on input "True" at bounding box center [397, 106] width 7 height 5
radio input "true"
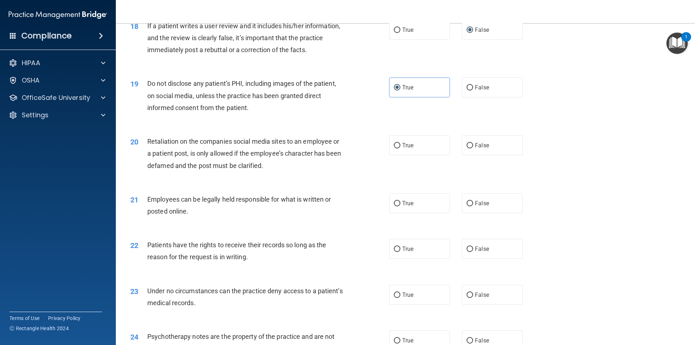
scroll to position [1050, 0]
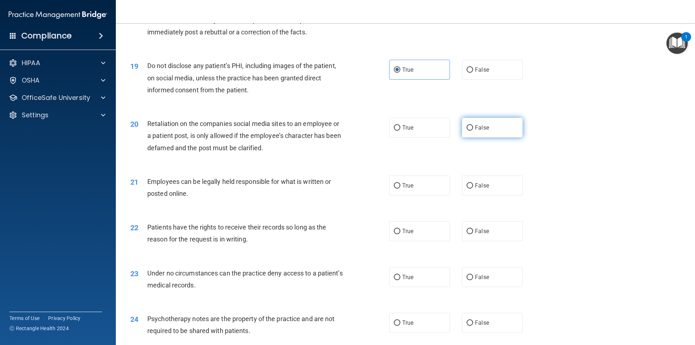
click at [447, 135] on label "False" at bounding box center [492, 128] width 61 height 20
click at [447, 131] on input "False" at bounding box center [470, 127] width 7 height 5
radio input "true"
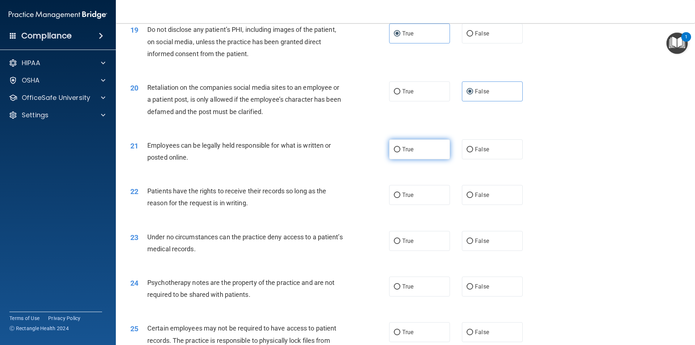
click at [417, 159] on label "True" at bounding box center [419, 149] width 61 height 20
click at [400, 152] on input "True" at bounding box center [397, 149] width 7 height 5
radio input "true"
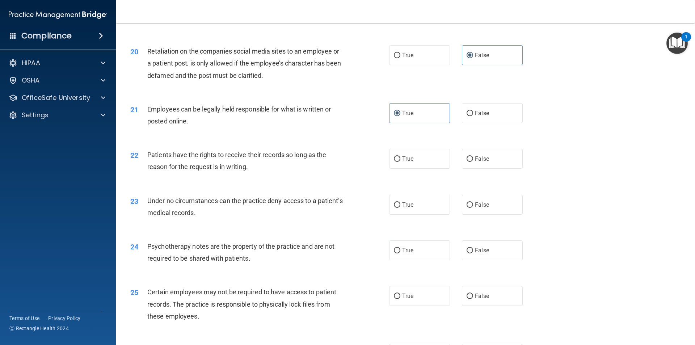
scroll to position [1158, 0]
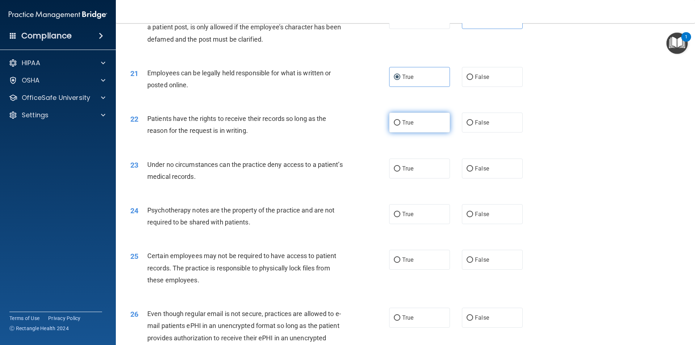
click at [436, 132] on label "True" at bounding box center [419, 123] width 61 height 20
click at [400, 126] on input "True" at bounding box center [397, 122] width 7 height 5
radio input "true"
click at [418, 176] on label "True" at bounding box center [419, 169] width 61 height 20
click at [400, 172] on input "True" at bounding box center [397, 168] width 7 height 5
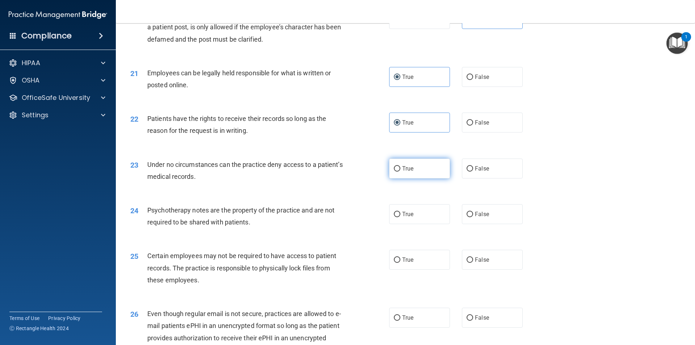
radio input "true"
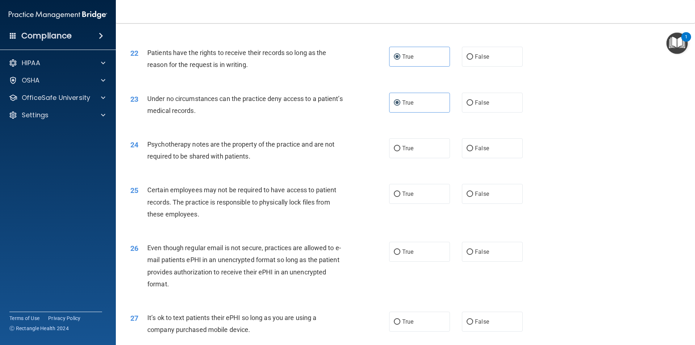
scroll to position [1231, 0]
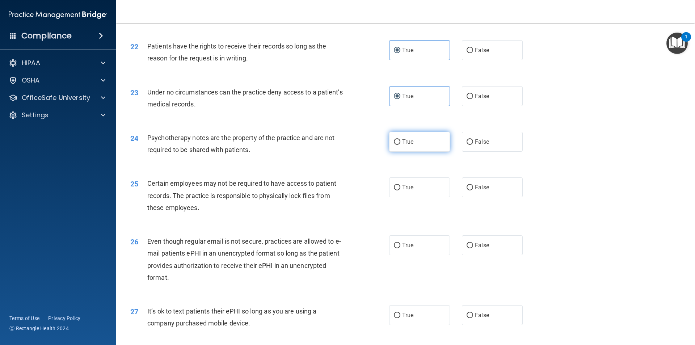
click at [428, 152] on label "True" at bounding box center [419, 142] width 61 height 20
click at [400, 145] on input "True" at bounding box center [397, 141] width 7 height 5
radio input "true"
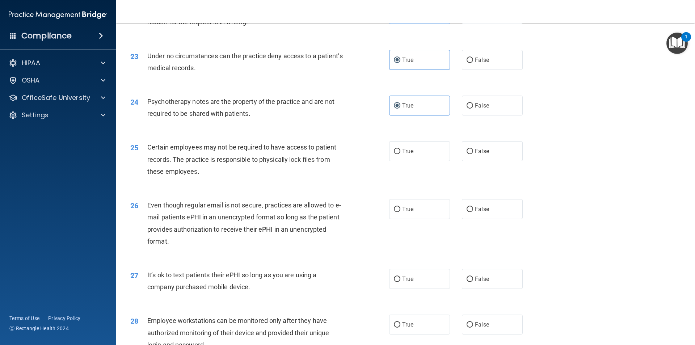
scroll to position [1303, 0]
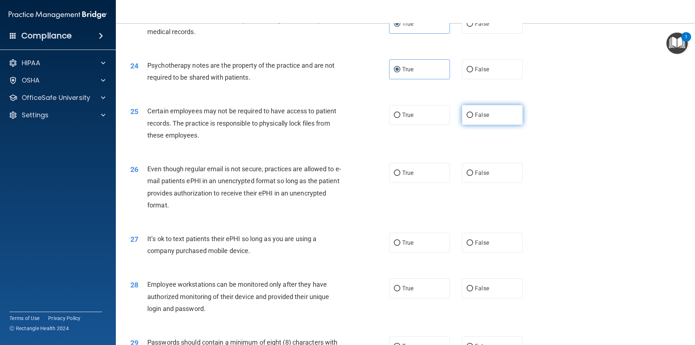
click at [447, 125] on label "False" at bounding box center [492, 115] width 61 height 20
click at [447, 118] on input "False" at bounding box center [470, 115] width 7 height 5
radio input "true"
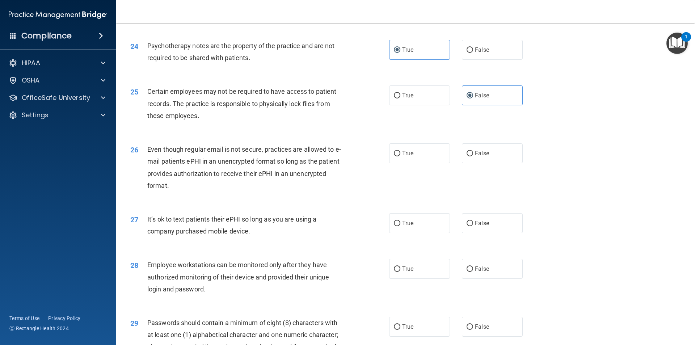
scroll to position [1339, 0]
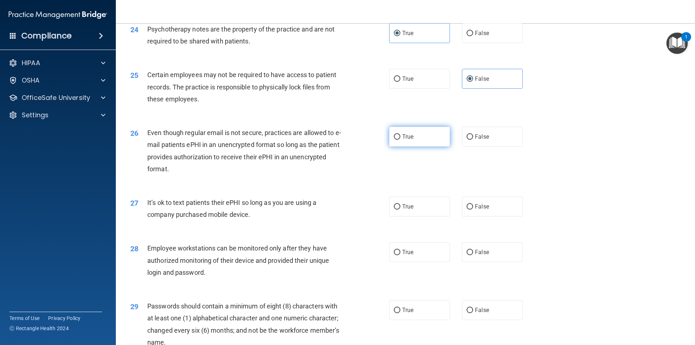
click at [429, 147] on label "True" at bounding box center [419, 137] width 61 height 20
click at [400, 140] on input "True" at bounding box center [397, 136] width 7 height 5
radio input "true"
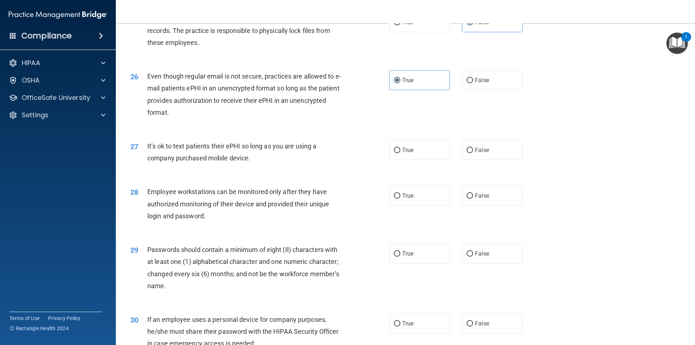
scroll to position [1412, 0]
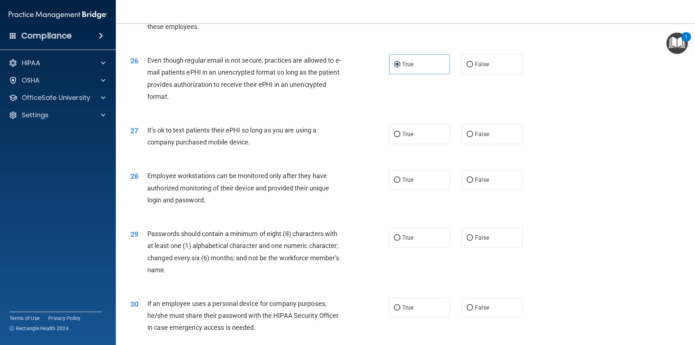
click at [447, 156] on div "27 It’s ok to text patients their ePHI so long as you are using a company purch…" at bounding box center [405, 138] width 561 height 46
click at [447, 144] on label "False" at bounding box center [492, 134] width 61 height 20
click at [447, 137] on input "False" at bounding box center [470, 134] width 7 height 5
radio input "true"
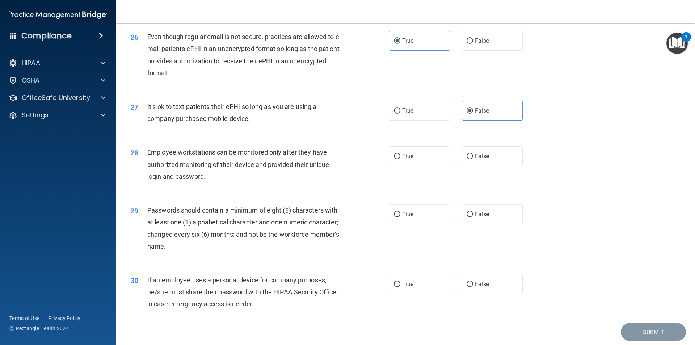
scroll to position [1448, 0]
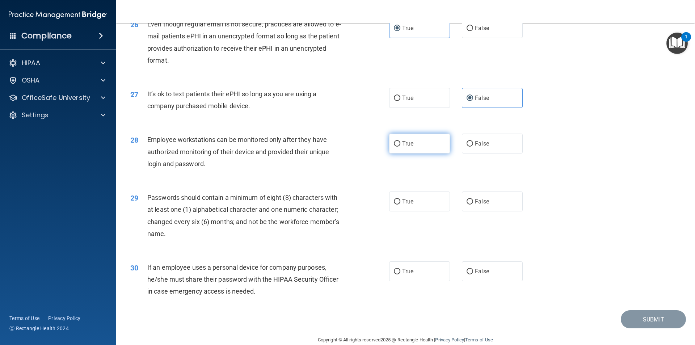
click at [402, 147] on span "True" at bounding box center [407, 143] width 11 height 7
click at [400, 147] on input "True" at bounding box center [397, 143] width 7 height 5
radio input "true"
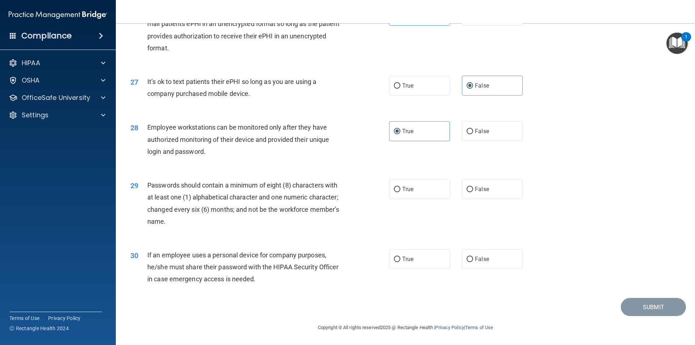
scroll to position [1472, 0]
click at [402, 186] on span "True" at bounding box center [407, 189] width 11 height 7
click at [400, 187] on input "True" at bounding box center [397, 189] width 7 height 5
radio input "true"
click at [398, 262] on label "True" at bounding box center [419, 259] width 61 height 20
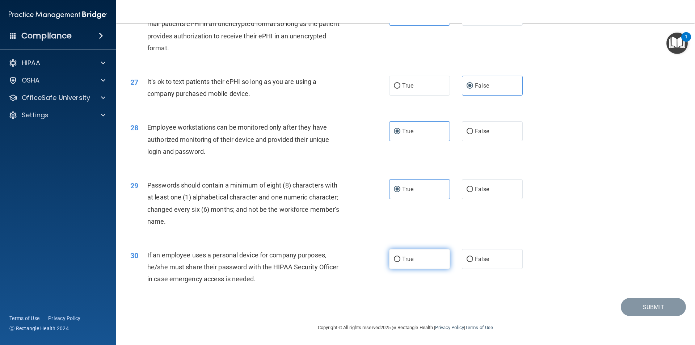
click at [398, 262] on input "True" at bounding box center [397, 259] width 7 height 5
radio input "true"
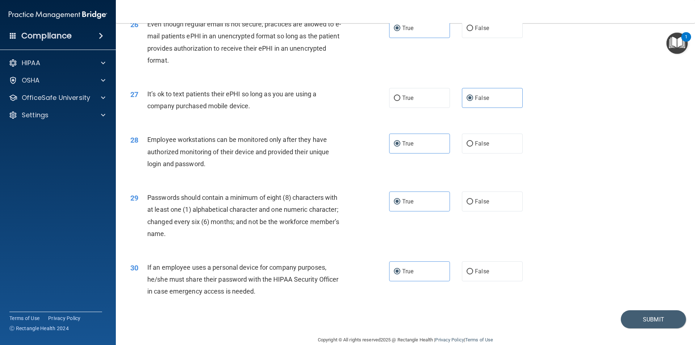
scroll to position [1436, 0]
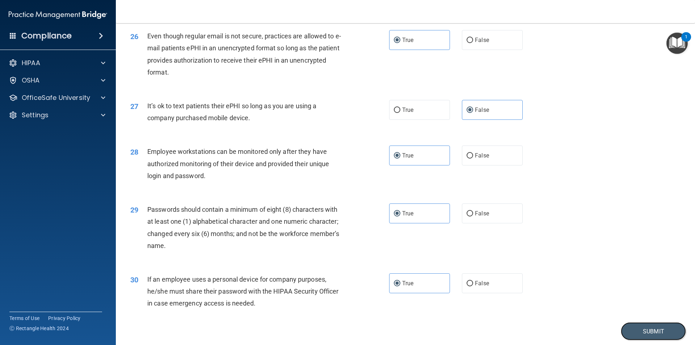
drag, startPoint x: 645, startPoint y: 337, endPoint x: 626, endPoint y: 330, distance: 20.4
click at [447, 319] on button "Submit" at bounding box center [653, 331] width 65 height 18
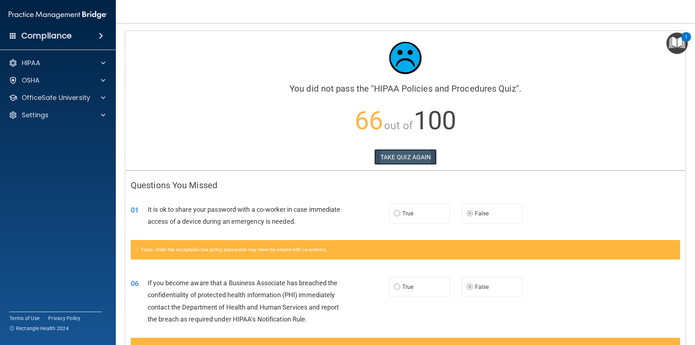
click at [393, 156] on button "TAKE QUIZ AGAIN" at bounding box center [405, 157] width 63 height 16
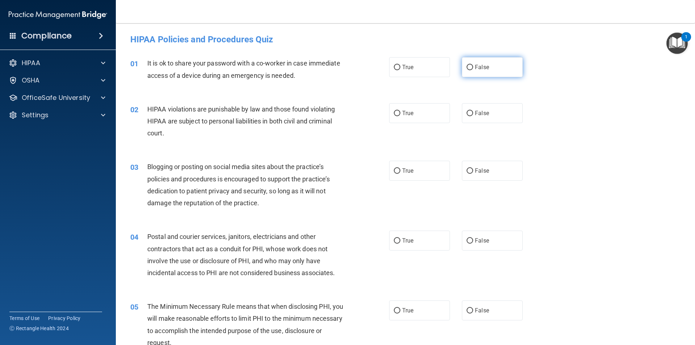
click at [447, 67] on input "False" at bounding box center [470, 67] width 7 height 5
radio input "true"
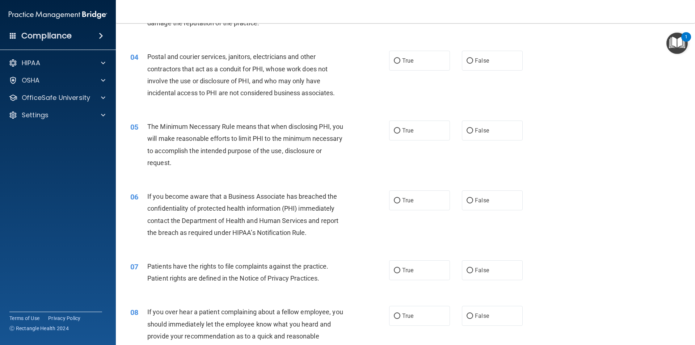
scroll to position [181, 0]
click at [447, 195] on label "False" at bounding box center [492, 199] width 61 height 20
click at [447, 197] on input "False" at bounding box center [470, 199] width 7 height 5
radio input "true"
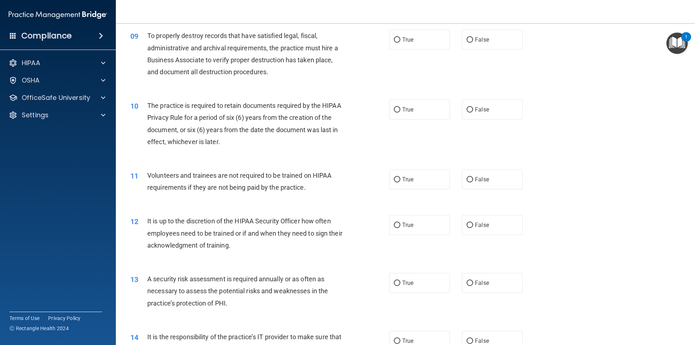
scroll to position [579, 0]
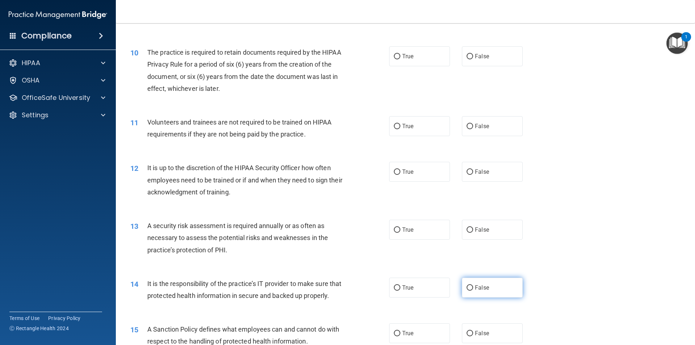
click at [447, 283] on label "False" at bounding box center [492, 288] width 61 height 20
click at [447, 285] on input "False" at bounding box center [470, 287] width 7 height 5
radio input "true"
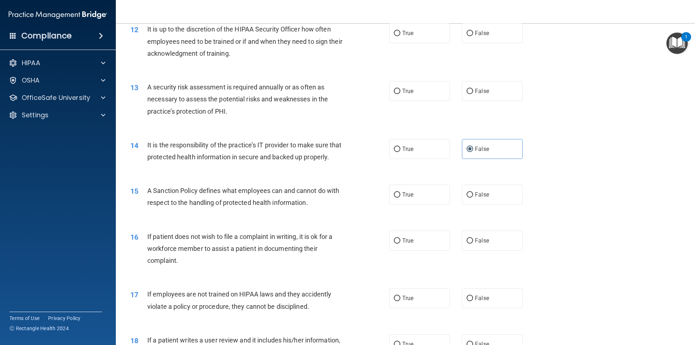
scroll to position [760, 0]
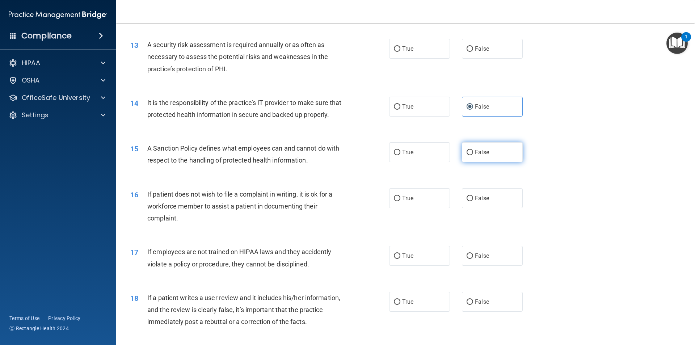
click at [447, 162] on label "False" at bounding box center [492, 152] width 61 height 20
click at [447, 155] on input "False" at bounding box center [470, 152] width 7 height 5
radio input "true"
click at [447, 208] on label "False" at bounding box center [492, 198] width 61 height 20
click at [447, 201] on input "False" at bounding box center [470, 198] width 7 height 5
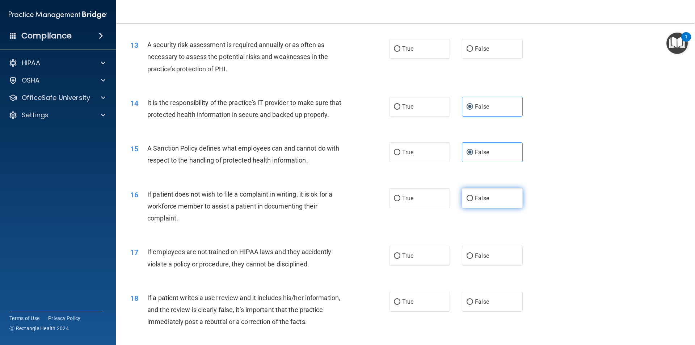
radio input "true"
click at [431, 208] on label "True" at bounding box center [419, 198] width 61 height 20
click at [400, 201] on input "True" at bounding box center [397, 198] width 7 height 5
radio input "true"
radio input "false"
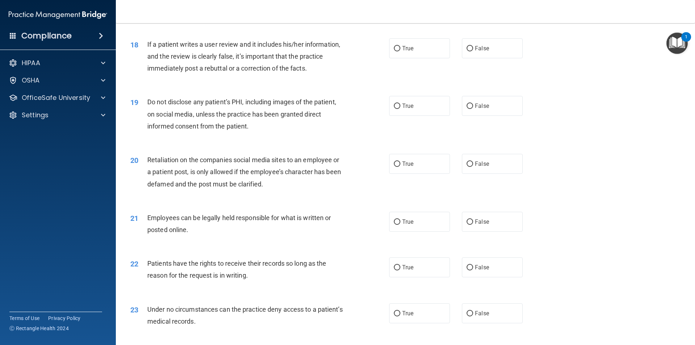
scroll to position [1158, 0]
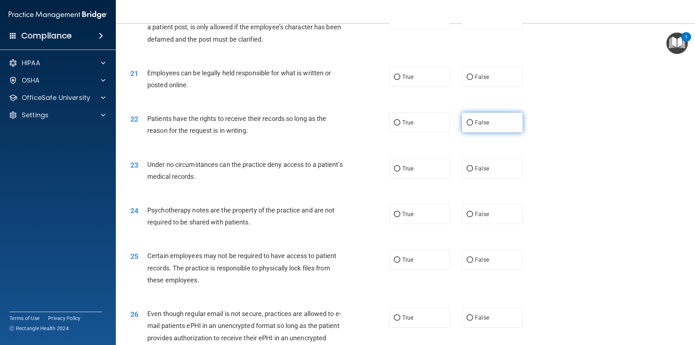
click at [447, 126] on span "False" at bounding box center [482, 122] width 14 height 7
click at [447, 126] on input "False" at bounding box center [470, 122] width 7 height 5
radio input "true"
click at [447, 172] on input "False" at bounding box center [470, 168] width 7 height 5
radio input "true"
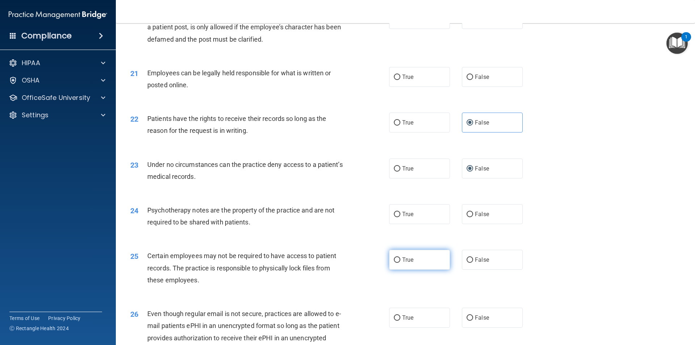
click at [389, 270] on label "True" at bounding box center [419, 260] width 61 height 20
click at [394, 263] on input "True" at bounding box center [397, 259] width 7 height 5
radio input "true"
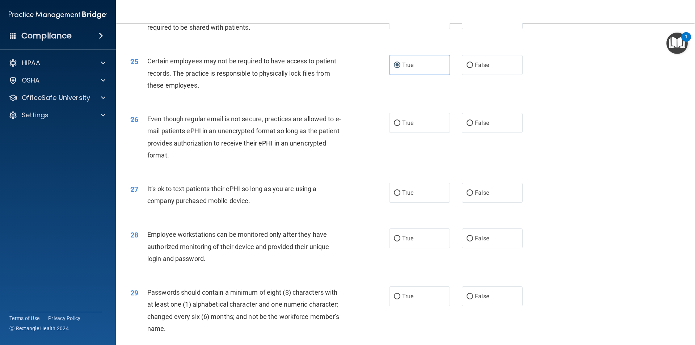
scroll to position [1375, 0]
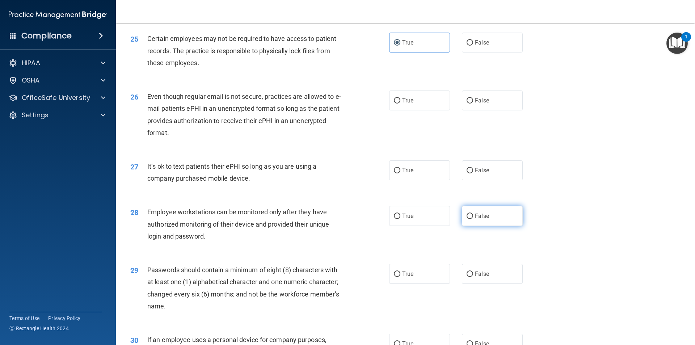
click at [447, 219] on input "False" at bounding box center [470, 216] width 7 height 5
radio input "true"
click at [447, 277] on input "False" at bounding box center [470, 273] width 7 height 5
radio input "true"
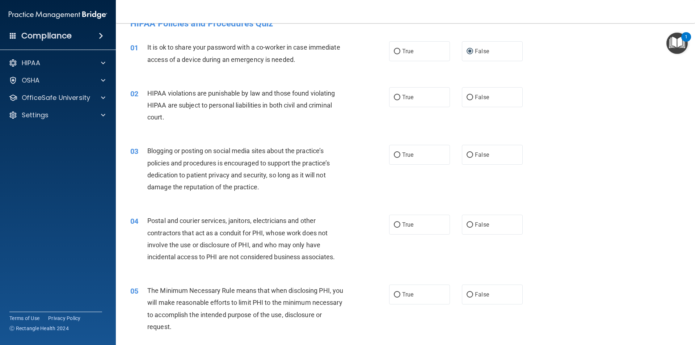
scroll to position [0, 0]
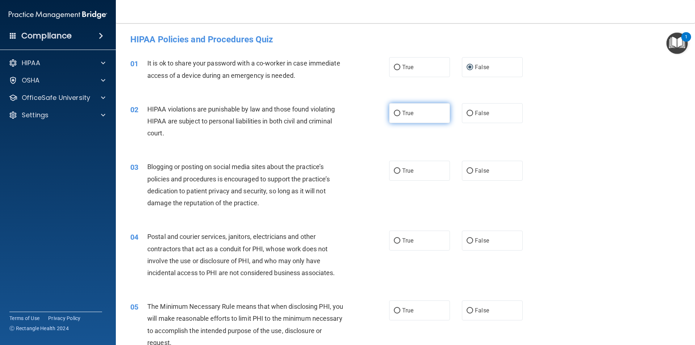
click at [396, 112] on input "True" at bounding box center [397, 113] width 7 height 5
radio input "true"
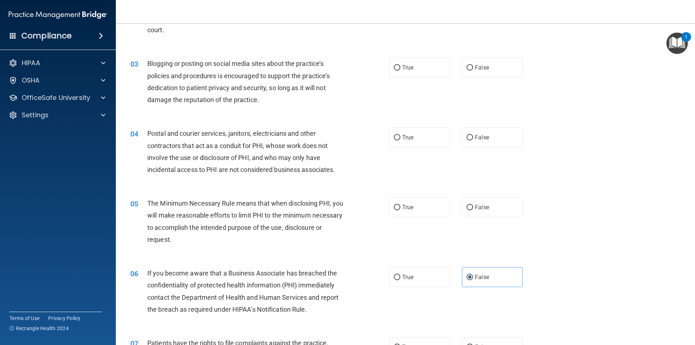
scroll to position [109, 0]
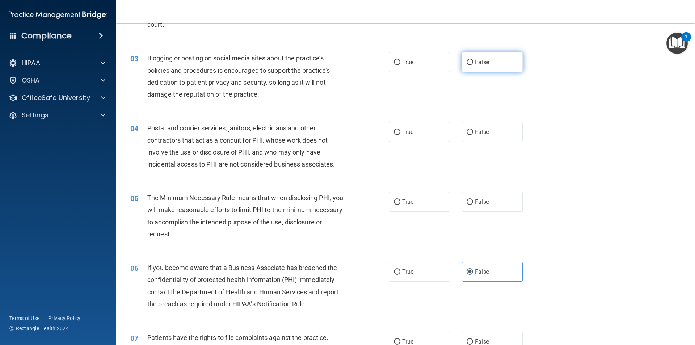
click at [447, 62] on input "False" at bounding box center [470, 62] width 7 height 5
radio input "true"
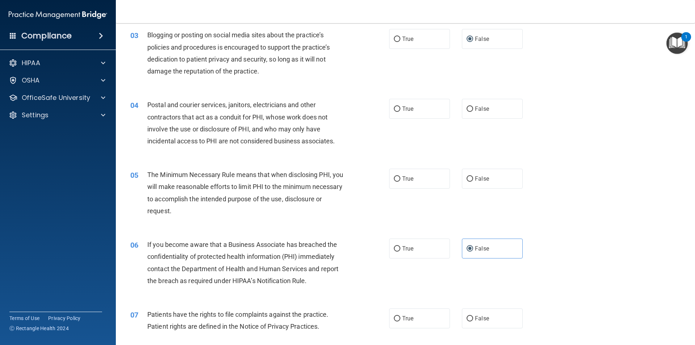
scroll to position [145, 0]
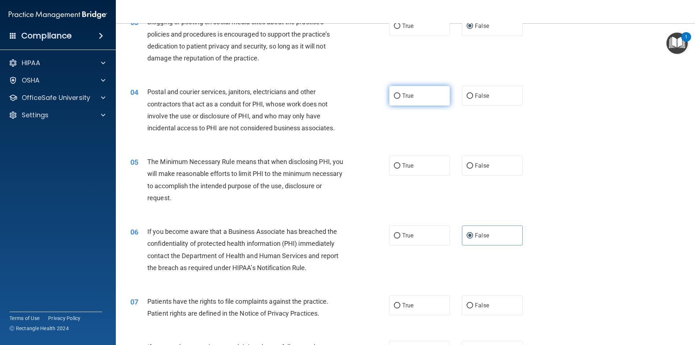
click at [396, 97] on input "True" at bounding box center [397, 95] width 7 height 5
radio input "true"
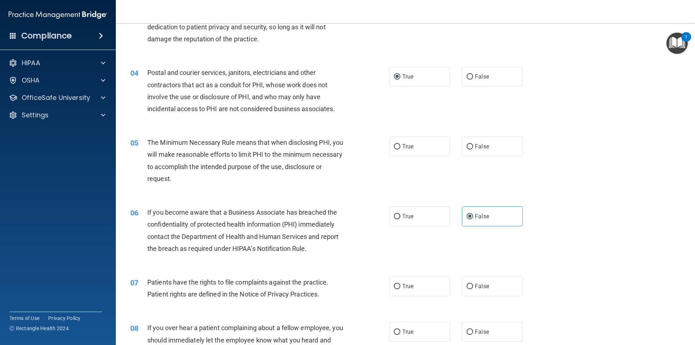
scroll to position [181, 0]
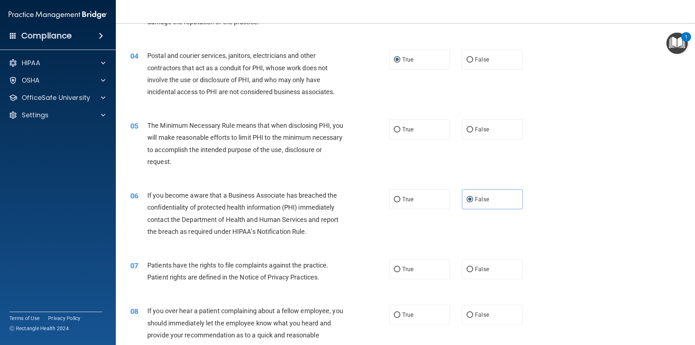
drag, startPoint x: 350, startPoint y: 121, endPoint x: 332, endPoint y: 139, distance: 25.9
click at [332, 139] on div "The Minimum Necessary Rule means that when disclosing PHI, you will make reason…" at bounding box center [248, 143] width 202 height 48
drag, startPoint x: 332, startPoint y: 139, endPoint x: 304, endPoint y: 156, distance: 32.0
click at [304, 156] on div "The Minimum Necessary Rule means that when disclosing PHI, you will make reason…" at bounding box center [248, 143] width 202 height 48
drag, startPoint x: 349, startPoint y: 124, endPoint x: 333, endPoint y: 111, distance: 20.9
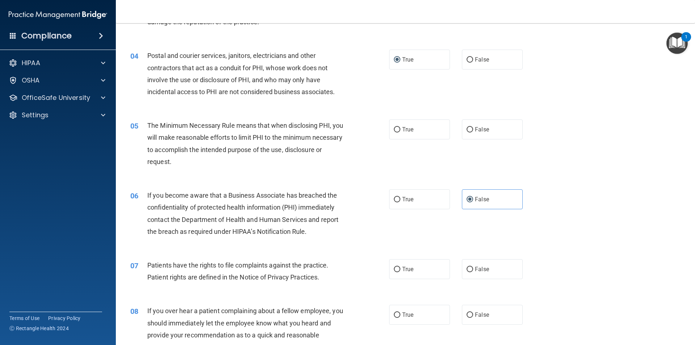
drag, startPoint x: 333, startPoint y: 111, endPoint x: 320, endPoint y: 107, distance: 12.8
click at [321, 107] on div "04 Postal and courier services, janitors, electricians and other contractors th…" at bounding box center [405, 76] width 561 height 70
click at [417, 130] on label "True" at bounding box center [419, 129] width 61 height 20
click at [400, 130] on input "True" at bounding box center [397, 129] width 7 height 5
radio input "true"
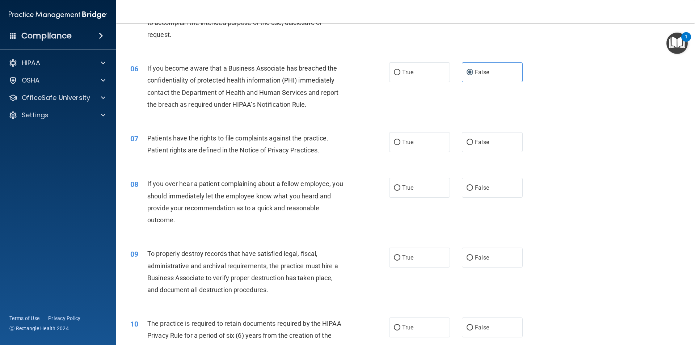
scroll to position [326, 0]
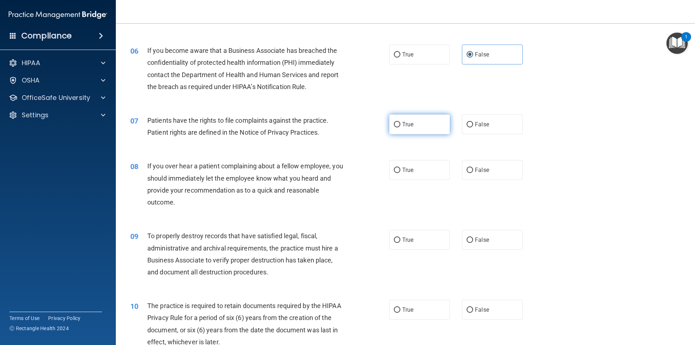
click at [406, 123] on span "True" at bounding box center [407, 124] width 11 height 7
click at [400, 123] on input "True" at bounding box center [397, 124] width 7 height 5
radio input "true"
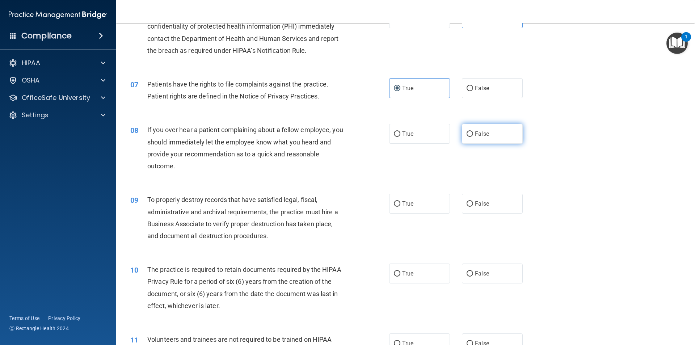
click at [447, 132] on span "False" at bounding box center [482, 133] width 14 height 7
click at [447, 132] on input "False" at bounding box center [470, 133] width 7 height 5
radio input "true"
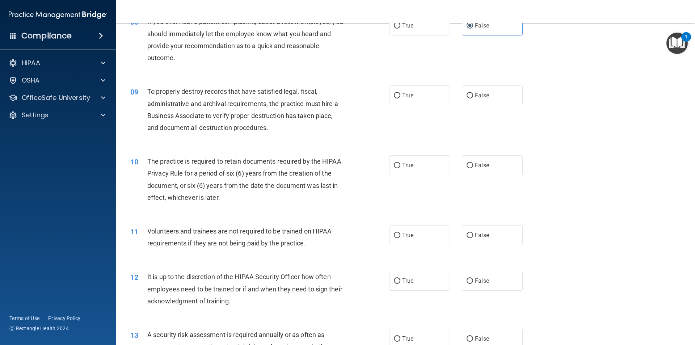
scroll to position [471, 0]
click at [398, 100] on label "True" at bounding box center [419, 95] width 61 height 20
click at [398, 98] on input "True" at bounding box center [397, 95] width 7 height 5
radio input "true"
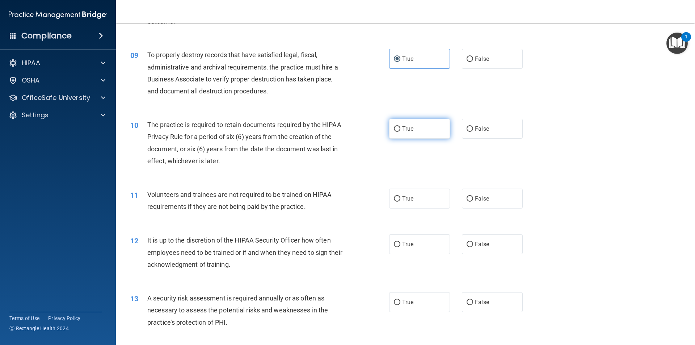
click at [395, 130] on input "True" at bounding box center [397, 128] width 7 height 5
radio input "true"
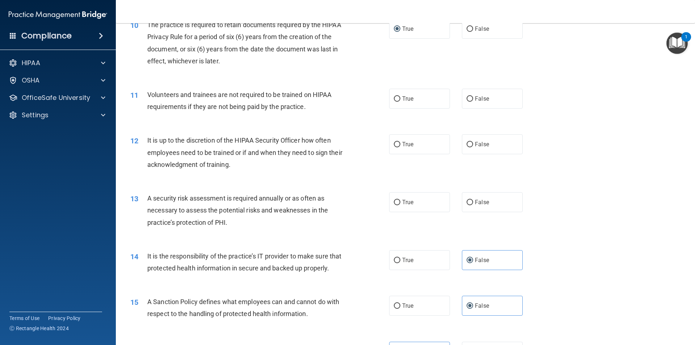
scroll to position [615, 0]
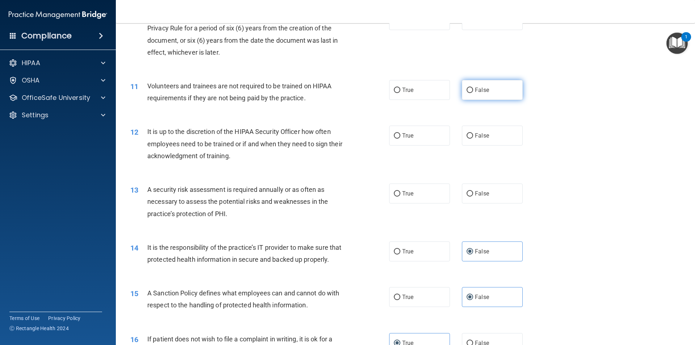
click at [447, 93] on label "False" at bounding box center [492, 90] width 61 height 20
click at [447, 93] on input "False" at bounding box center [470, 90] width 7 height 5
radio input "true"
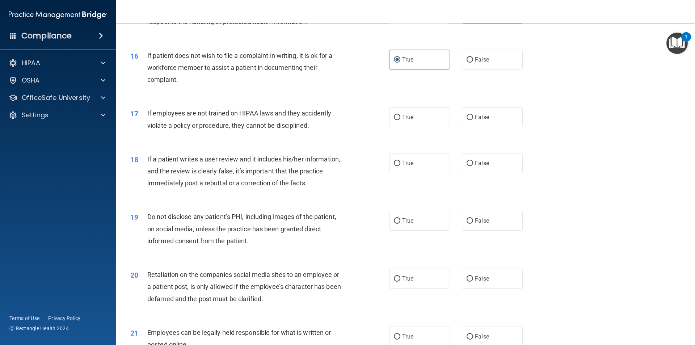
scroll to position [977, 0]
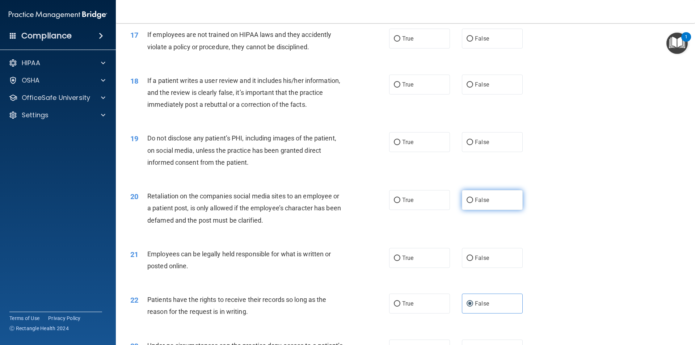
click at [447, 210] on label "False" at bounding box center [492, 200] width 61 height 20
click at [447, 203] on input "False" at bounding box center [470, 200] width 7 height 5
radio input "true"
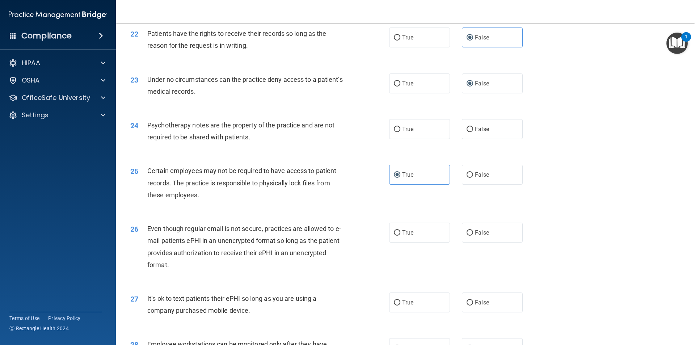
scroll to position [1267, 0]
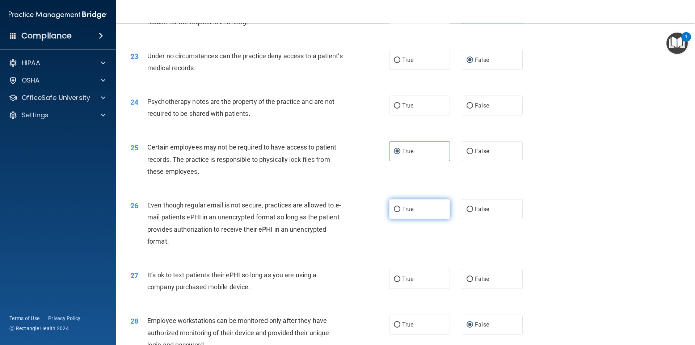
click at [403, 219] on label "True" at bounding box center [419, 209] width 61 height 20
click at [400, 212] on input "True" at bounding box center [397, 209] width 7 height 5
radio input "true"
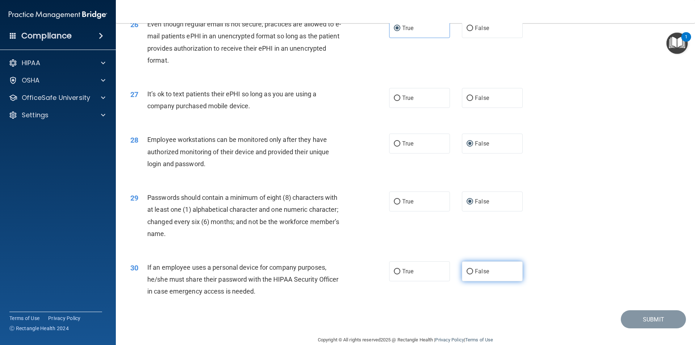
click at [447, 275] on span "False" at bounding box center [482, 271] width 14 height 7
click at [447, 274] on input "False" at bounding box center [470, 271] width 7 height 5
radio input "true"
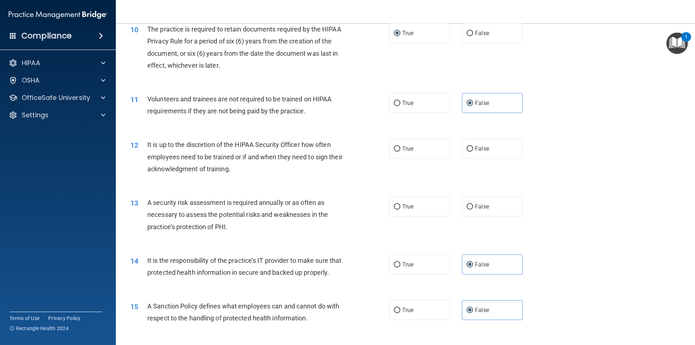
scroll to position [615, 0]
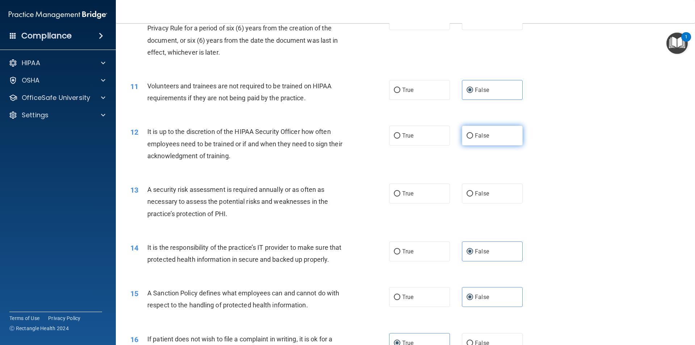
click at [447, 144] on label "False" at bounding box center [492, 136] width 61 height 20
click at [447, 139] on input "False" at bounding box center [470, 135] width 7 height 5
radio input "true"
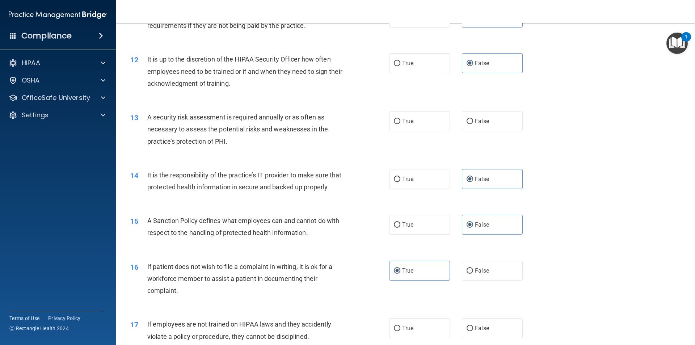
scroll to position [651, 0]
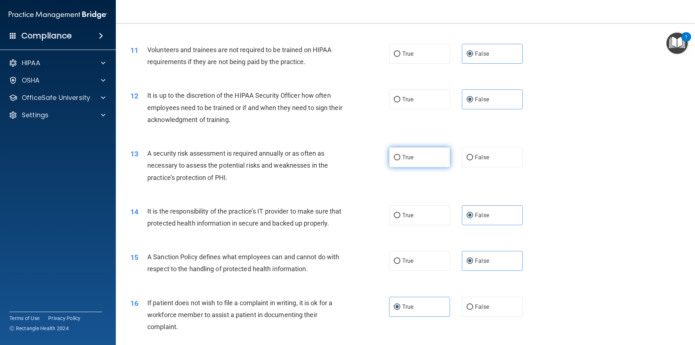
click at [395, 161] on label "True" at bounding box center [419, 157] width 61 height 20
click at [395, 160] on input "True" at bounding box center [397, 157] width 7 height 5
radio input "true"
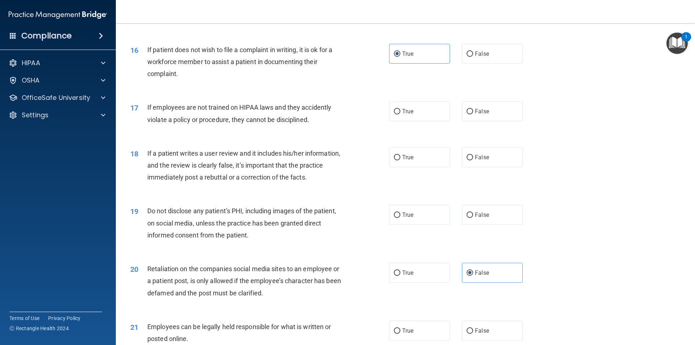
scroll to position [905, 0]
click at [447, 121] on label "False" at bounding box center [492, 111] width 61 height 20
click at [447, 114] on input "False" at bounding box center [470, 111] width 7 height 5
radio input "true"
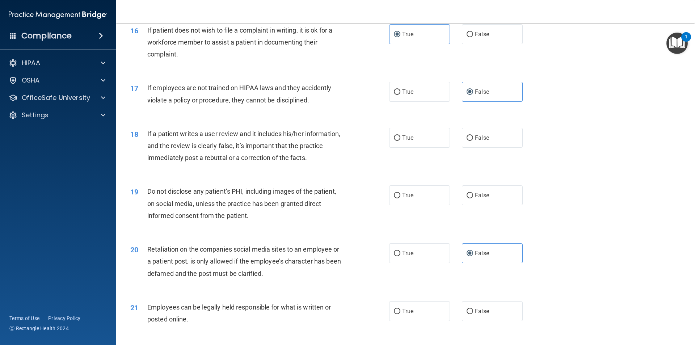
scroll to position [941, 0]
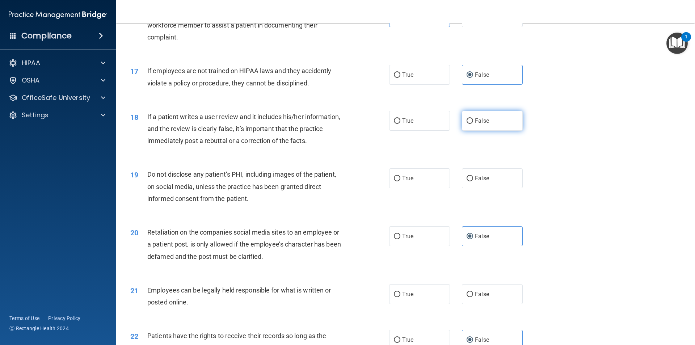
click at [447, 131] on label "False" at bounding box center [492, 121] width 61 height 20
click at [447, 124] on input "False" at bounding box center [470, 120] width 7 height 5
radio input "true"
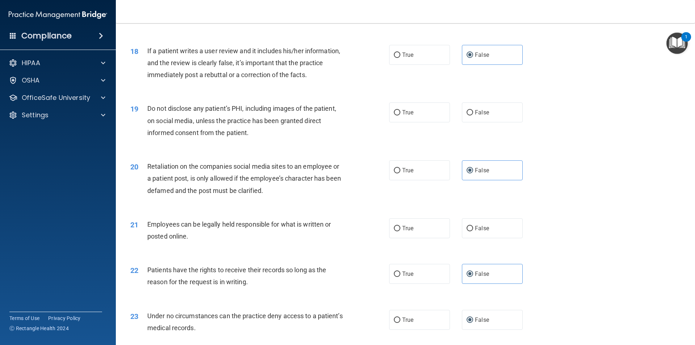
scroll to position [1013, 0]
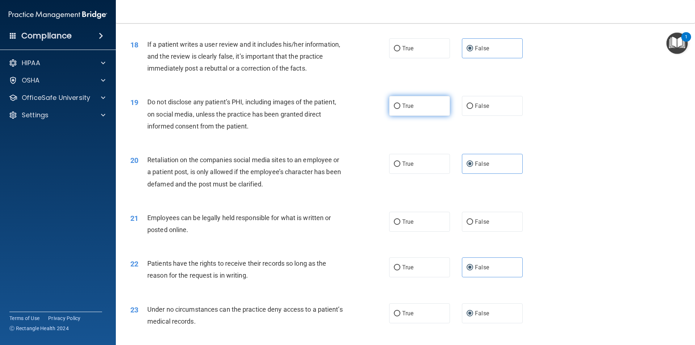
drag, startPoint x: 431, startPoint y: 115, endPoint x: 363, endPoint y: 135, distance: 71.0
click at [431, 115] on label "True" at bounding box center [419, 106] width 61 height 20
click at [400, 109] on input "True" at bounding box center [397, 106] width 7 height 5
radio input "true"
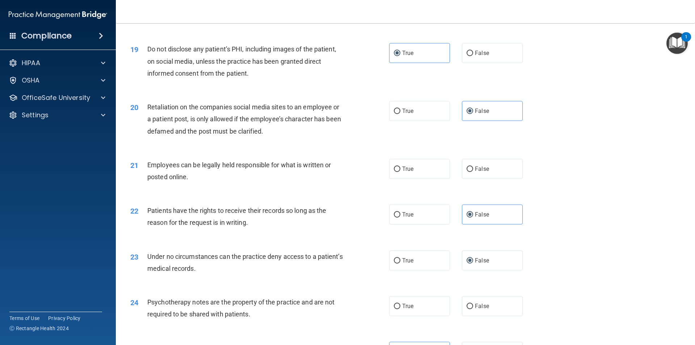
scroll to position [1122, 0]
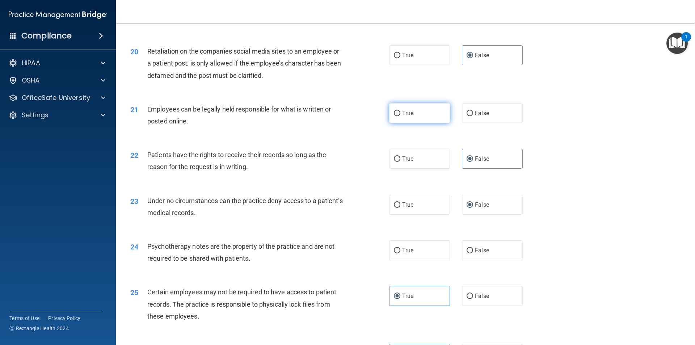
click at [412, 123] on label "True" at bounding box center [419, 113] width 61 height 20
click at [400, 116] on input "True" at bounding box center [397, 113] width 7 height 5
radio input "true"
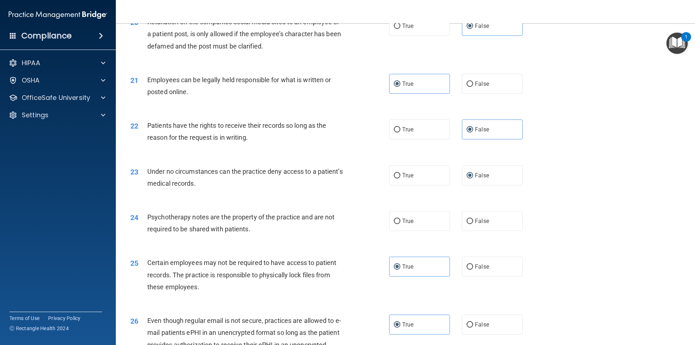
scroll to position [1231, 0]
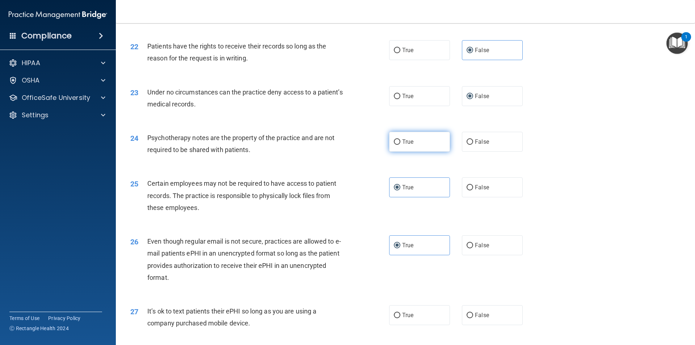
click at [392, 152] on label "True" at bounding box center [419, 142] width 61 height 20
click at [394, 145] on input "True" at bounding box center [397, 141] width 7 height 5
radio input "true"
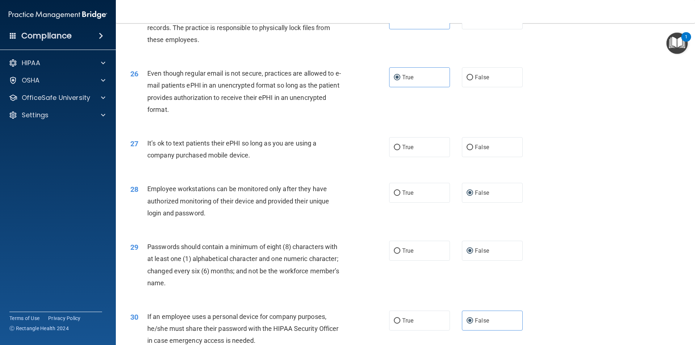
scroll to position [1412, 0]
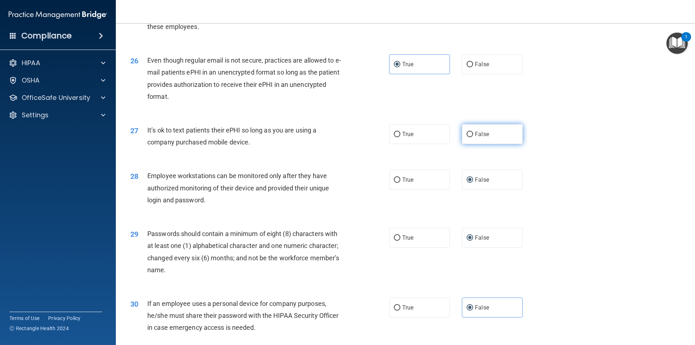
click at [447, 144] on label "False" at bounding box center [492, 134] width 61 height 20
click at [447, 137] on input "False" at bounding box center [470, 134] width 7 height 5
radio input "true"
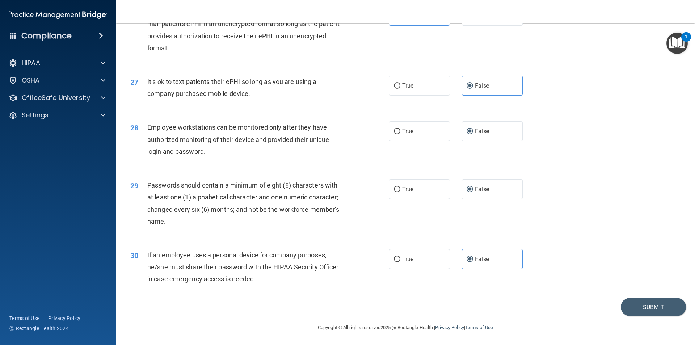
scroll to position [1472, 0]
click at [447, 301] on button "Submit" at bounding box center [653, 307] width 65 height 18
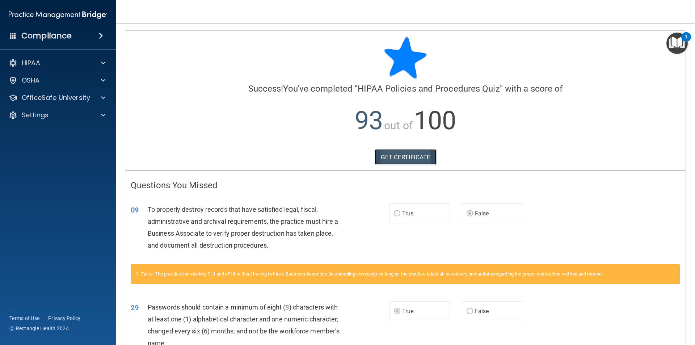
click at [406, 158] on link "GET CERTIFICATE" at bounding box center [406, 157] width 62 height 16
click at [47, 97] on p "OfficeSafe University" at bounding box center [56, 97] width 68 height 9
click at [70, 115] on div "HIPAA Training" at bounding box center [54, 114] width 99 height 7
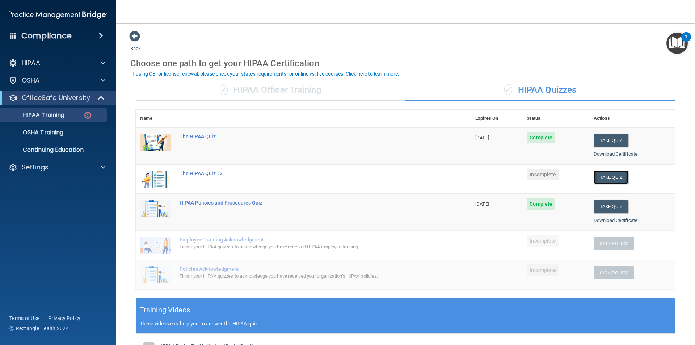
click at [447, 174] on button "Take Quiz" at bounding box center [611, 176] width 35 height 13
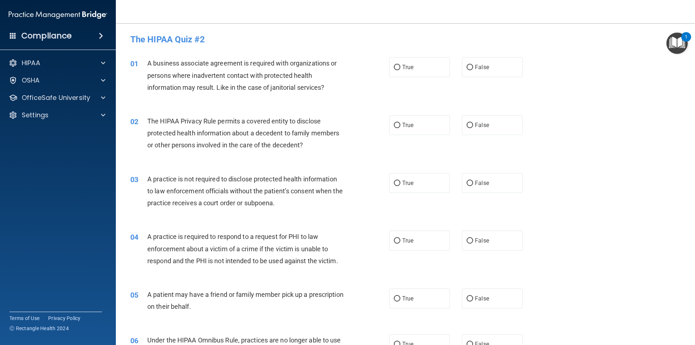
drag, startPoint x: 601, startPoint y: 168, endPoint x: 557, endPoint y: 139, distance: 53.1
click at [447, 144] on div "02 The HIPAA Privacy Rule permits a covered entity to disclose protected health…" at bounding box center [405, 135] width 561 height 58
drag, startPoint x: 161, startPoint y: 109, endPoint x: 147, endPoint y: 103, distance: 14.7
click at [147, 103] on div "01 A business associate agreement is required with organizations or persons whe…" at bounding box center [405, 77] width 561 height 58
click at [67, 97] on p "OfficeSafe University" at bounding box center [56, 97] width 68 height 9
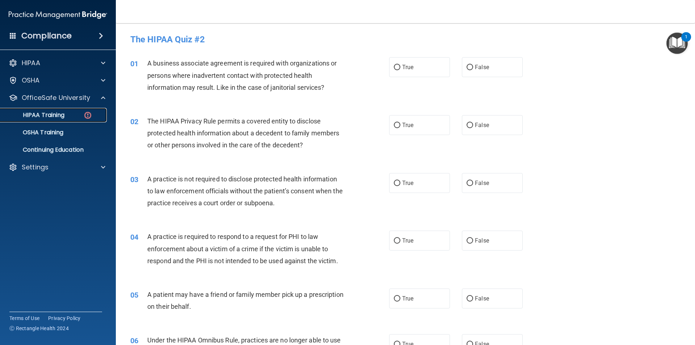
click at [54, 114] on p "HIPAA Training" at bounding box center [35, 114] width 60 height 7
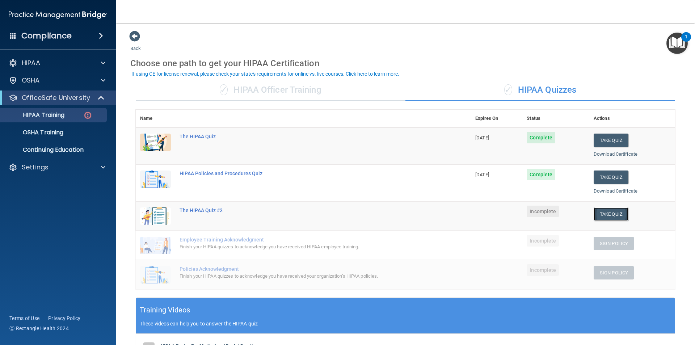
click at [447, 212] on button "Take Quiz" at bounding box center [611, 213] width 35 height 13
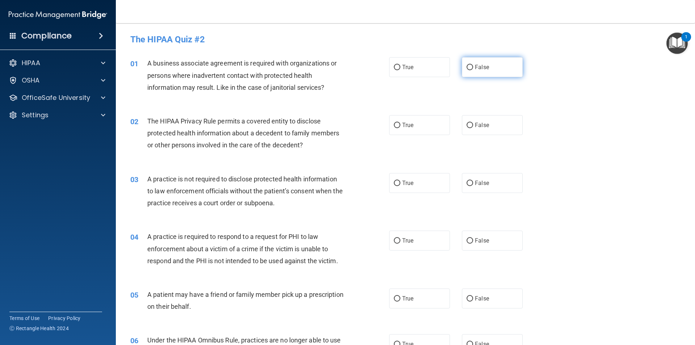
click at [447, 67] on input "False" at bounding box center [470, 67] width 7 height 5
radio input "true"
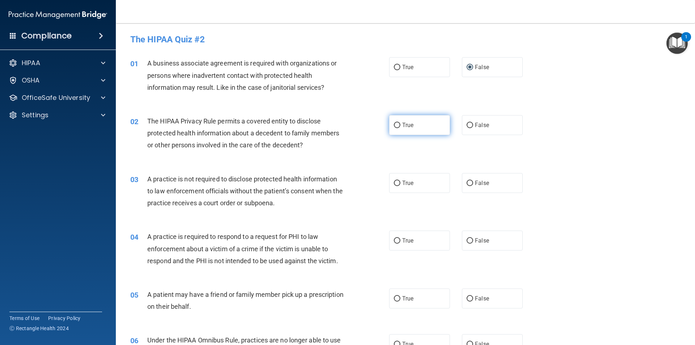
click at [409, 124] on span "True" at bounding box center [407, 125] width 11 height 7
click at [400, 124] on input "True" at bounding box center [397, 125] width 7 height 5
radio input "true"
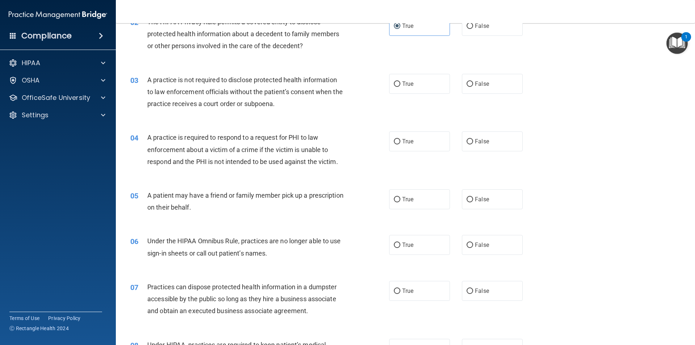
scroll to position [109, 0]
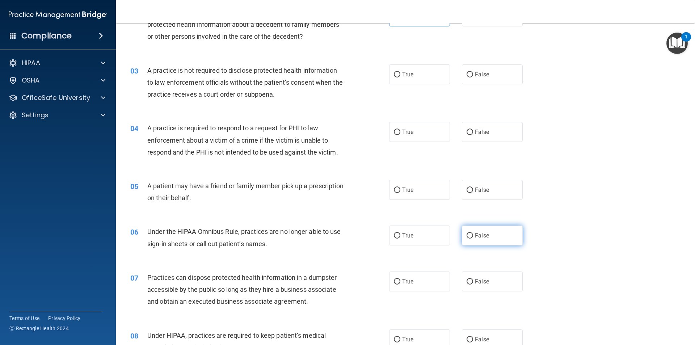
click at [447, 234] on label "False" at bounding box center [492, 235] width 61 height 20
click at [447, 234] on input "False" at bounding box center [470, 235] width 7 height 5
radio input "true"
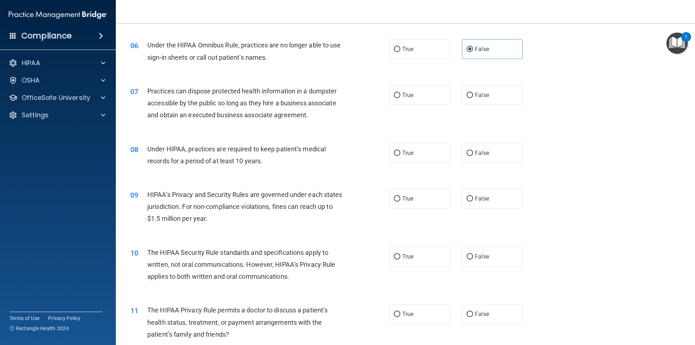
scroll to position [362, 0]
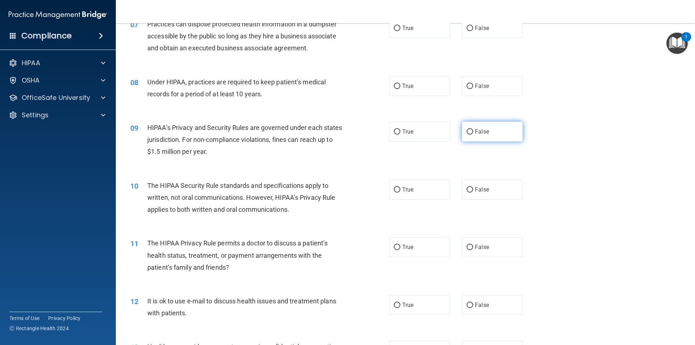
click at [447, 131] on span "False" at bounding box center [482, 131] width 14 height 7
click at [447, 131] on input "False" at bounding box center [470, 131] width 7 height 5
radio input "true"
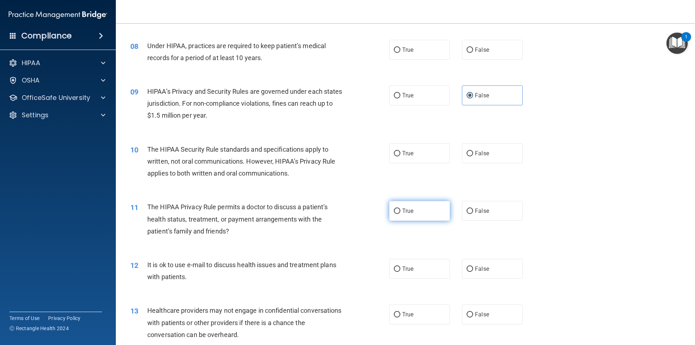
click at [409, 212] on span "True" at bounding box center [407, 210] width 11 height 7
click at [400, 212] on input "True" at bounding box center [397, 210] width 7 height 5
radio input "true"
click at [393, 260] on label "True" at bounding box center [419, 269] width 61 height 20
click at [394, 266] on input "True" at bounding box center [397, 268] width 7 height 5
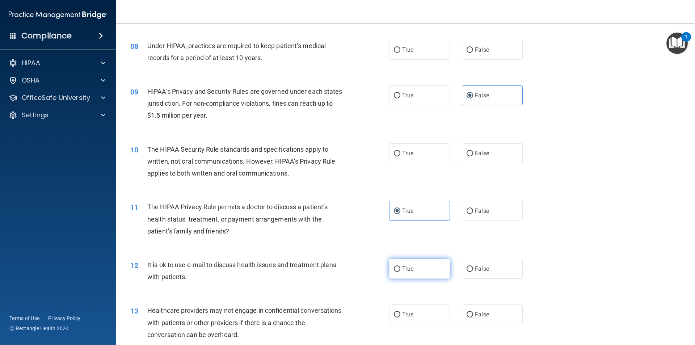
radio input "true"
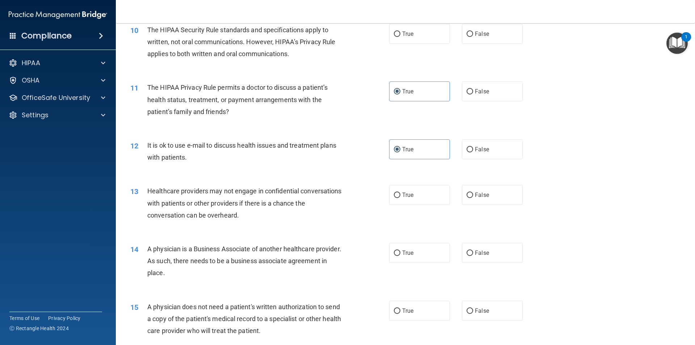
scroll to position [543, 0]
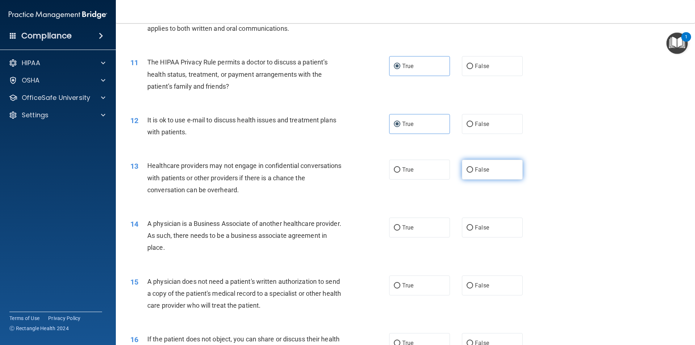
click at [447, 173] on label "False" at bounding box center [492, 170] width 61 height 20
click at [447, 173] on input "False" at bounding box center [470, 169] width 7 height 5
radio input "true"
click at [447, 232] on label "False" at bounding box center [492, 228] width 61 height 20
click at [447, 231] on input "False" at bounding box center [470, 227] width 7 height 5
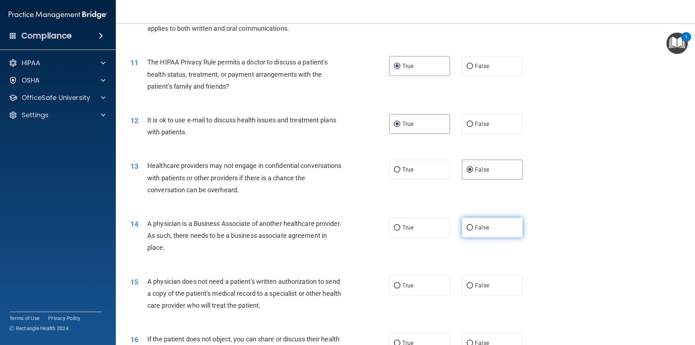
radio input "true"
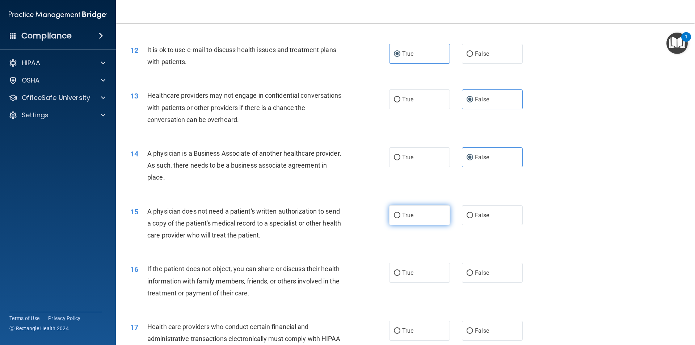
scroll to position [615, 0]
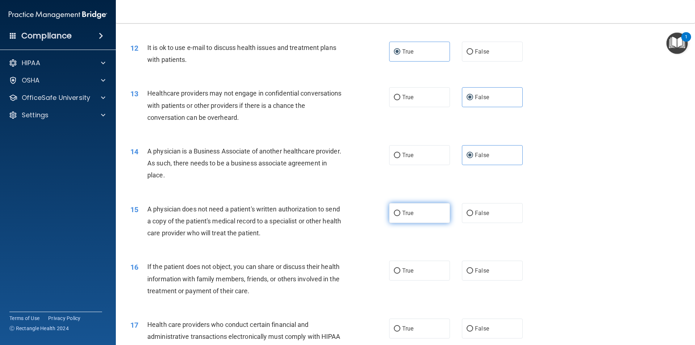
click at [404, 210] on span "True" at bounding box center [407, 213] width 11 height 7
click at [400, 211] on input "True" at bounding box center [397, 213] width 7 height 5
radio input "true"
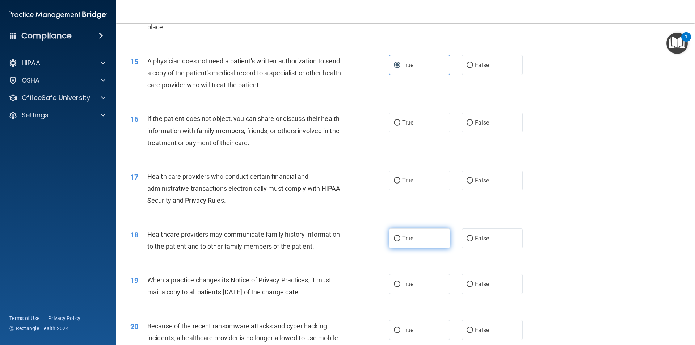
scroll to position [832, 0]
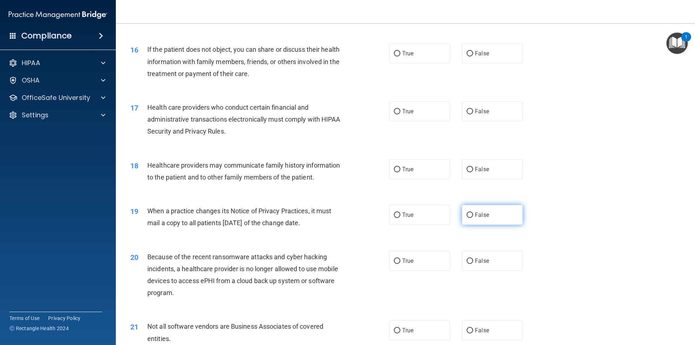
click at [447, 214] on span "False" at bounding box center [482, 214] width 14 height 7
click at [447, 214] on input "False" at bounding box center [470, 214] width 7 height 5
radio input "true"
click at [447, 261] on span "False" at bounding box center [482, 260] width 14 height 7
click at [447, 261] on input "False" at bounding box center [470, 260] width 7 height 5
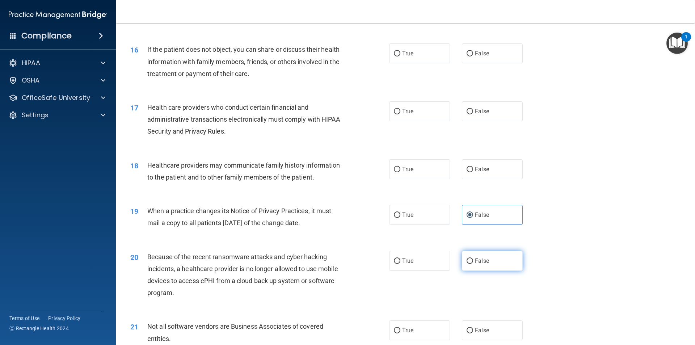
radio input "true"
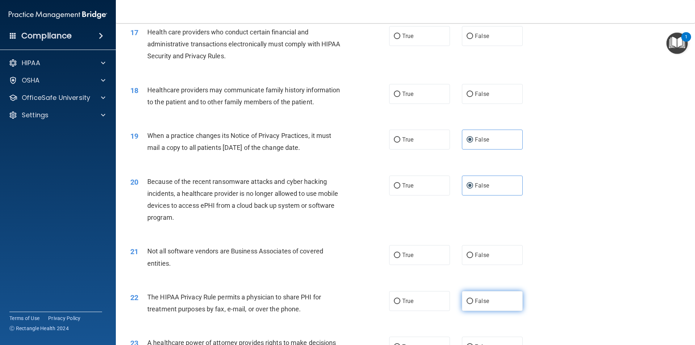
scroll to position [941, 0]
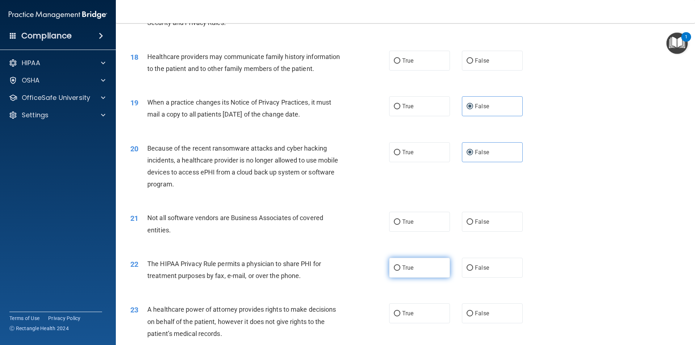
click at [394, 265] on input "True" at bounding box center [397, 267] width 7 height 5
radio input "true"
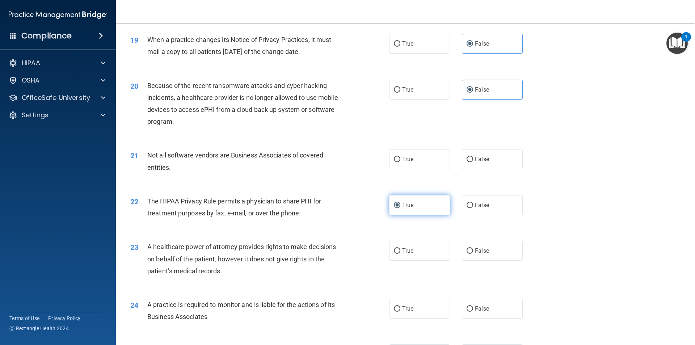
scroll to position [1050, 0]
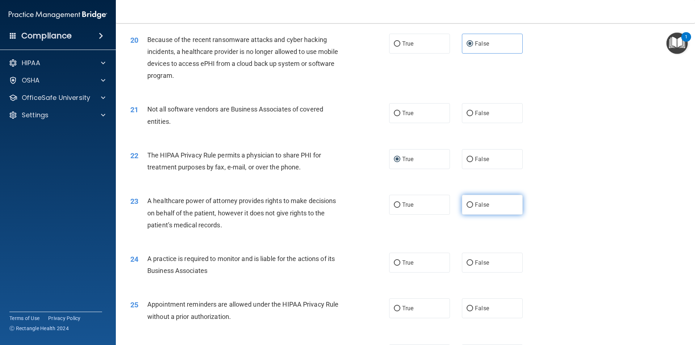
click at [447, 207] on span "False" at bounding box center [482, 204] width 14 height 7
click at [447, 207] on input "False" at bounding box center [470, 204] width 7 height 5
radio input "true"
click at [447, 261] on span "False" at bounding box center [482, 262] width 14 height 7
click at [447, 261] on input "False" at bounding box center [470, 262] width 7 height 5
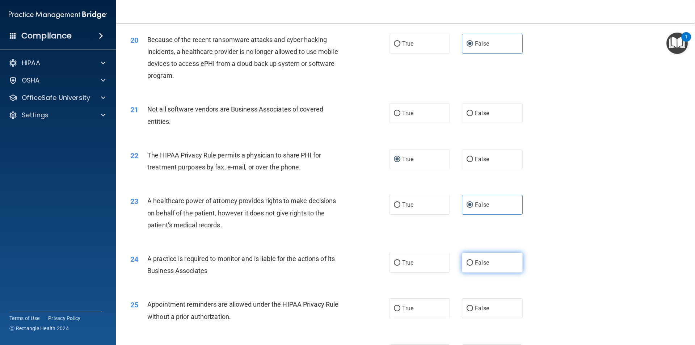
radio input "true"
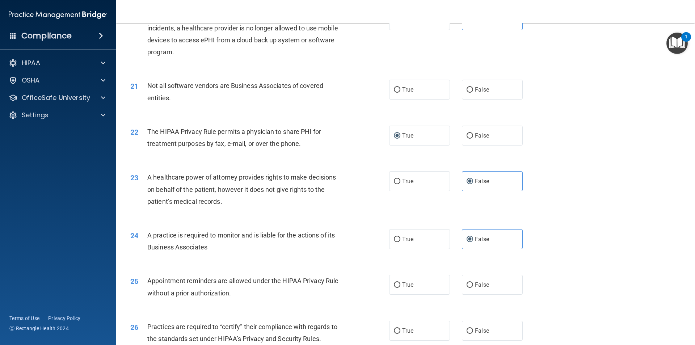
scroll to position [1122, 0]
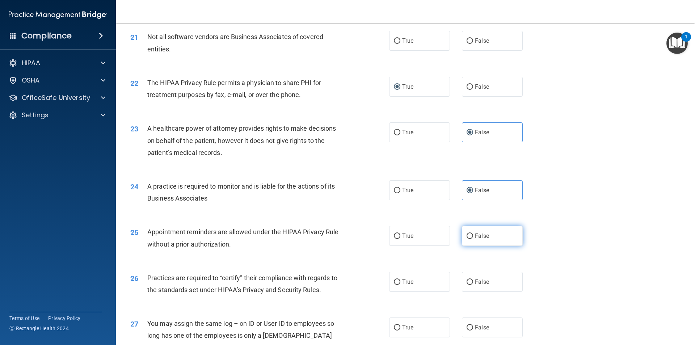
click at [447, 232] on span "False" at bounding box center [482, 235] width 14 height 7
click at [447, 233] on input "False" at bounding box center [470, 235] width 7 height 5
radio input "true"
click at [433, 235] on label "True" at bounding box center [419, 236] width 61 height 20
click at [400, 235] on input "True" at bounding box center [397, 235] width 7 height 5
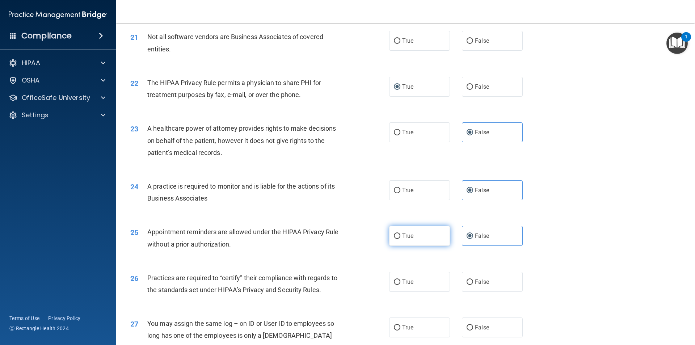
radio input "true"
radio input "false"
click at [447, 281] on span "False" at bounding box center [482, 281] width 14 height 7
click at [447, 281] on input "False" at bounding box center [470, 281] width 7 height 5
radio input "true"
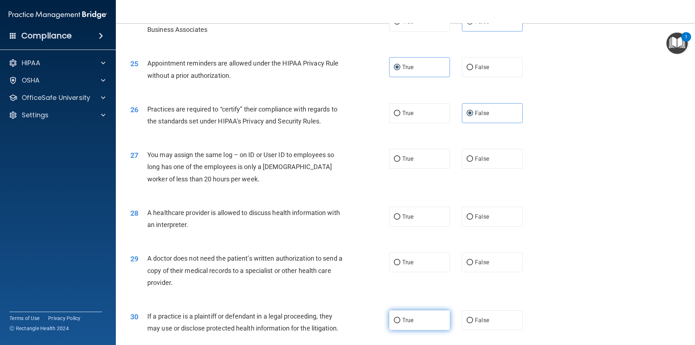
scroll to position [1339, 0]
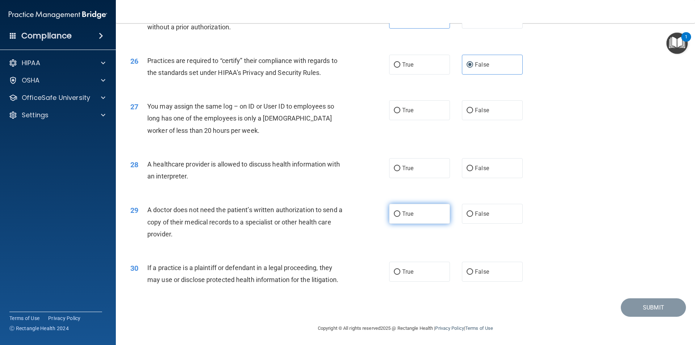
click at [398, 215] on label "True" at bounding box center [419, 214] width 61 height 20
click at [398, 215] on input "True" at bounding box center [397, 213] width 7 height 5
radio input "true"
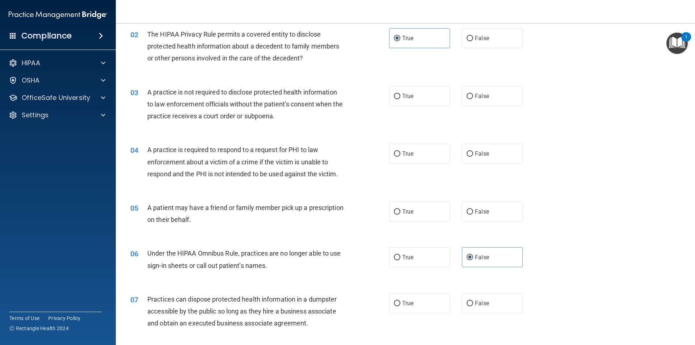
scroll to position [109, 0]
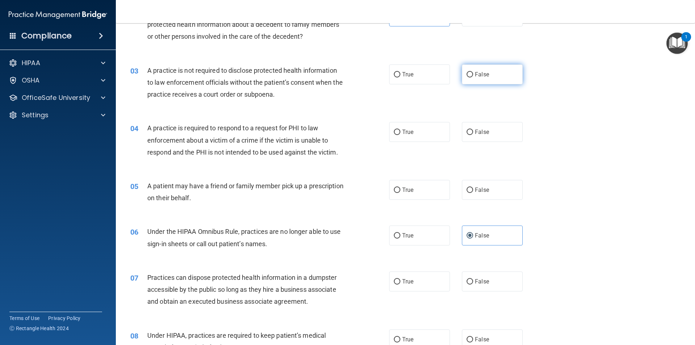
click at [447, 80] on label "False" at bounding box center [492, 74] width 61 height 20
click at [447, 77] on input "False" at bounding box center [470, 74] width 7 height 5
radio input "true"
